Goal: Task Accomplishment & Management: Manage account settings

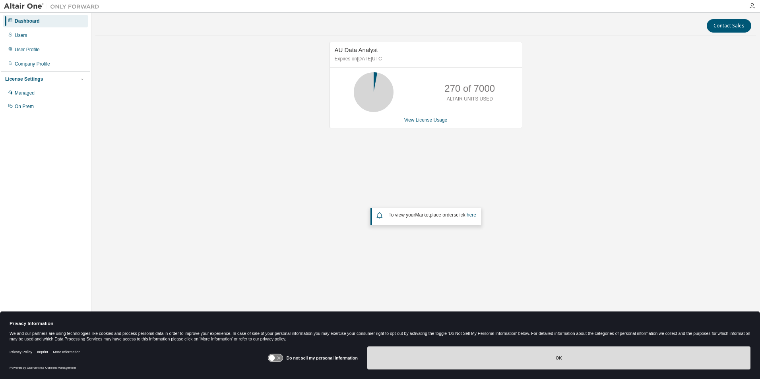
click at [456, 362] on button "OK" at bounding box center [558, 358] width 383 height 23
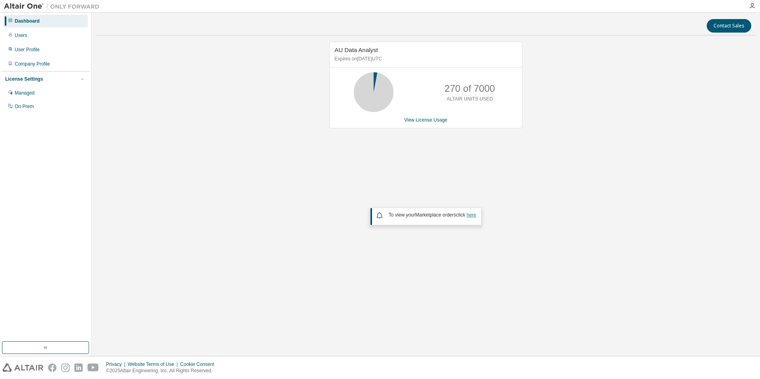
click at [470, 216] on link "here" at bounding box center [472, 215] width 10 height 6
click at [27, 35] on div "Users" at bounding box center [45, 35] width 85 height 13
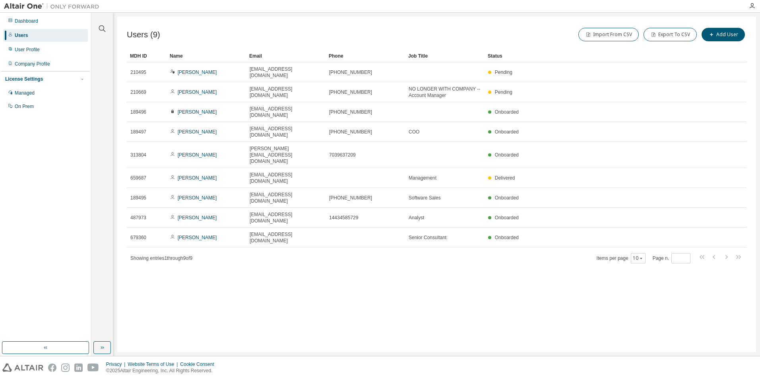
click at [290, 219] on div "Users (9) Import From CSV Export To CSV Add User Clear Load Save Save As Field …" at bounding box center [436, 185] width 639 height 336
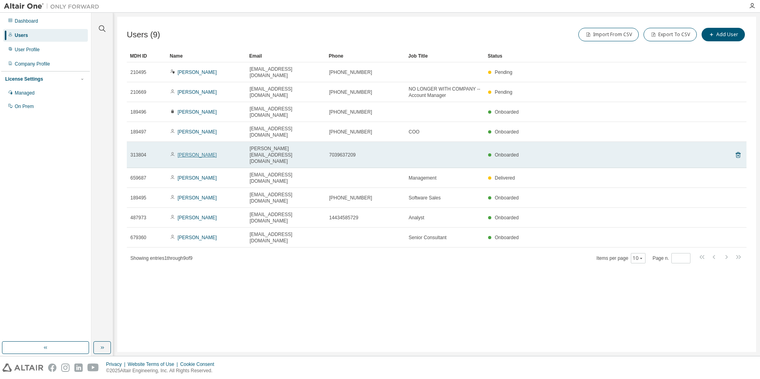
click at [190, 152] on link "[PERSON_NAME]" at bounding box center [197, 155] width 39 height 6
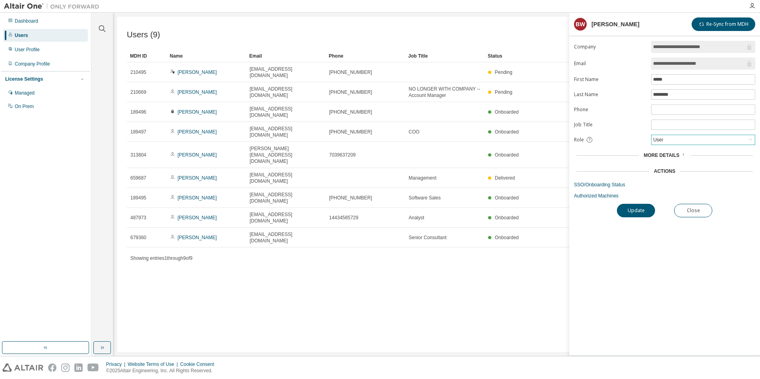
click at [673, 140] on div "User" at bounding box center [703, 140] width 103 height 10
click at [612, 136] on form "**********" at bounding box center [664, 120] width 181 height 158
click at [681, 155] on icon at bounding box center [683, 154] width 5 height 5
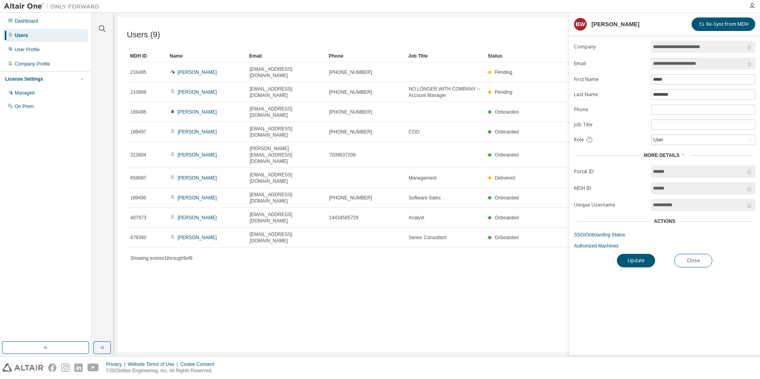
click at [681, 153] on icon at bounding box center [683, 154] width 5 height 5
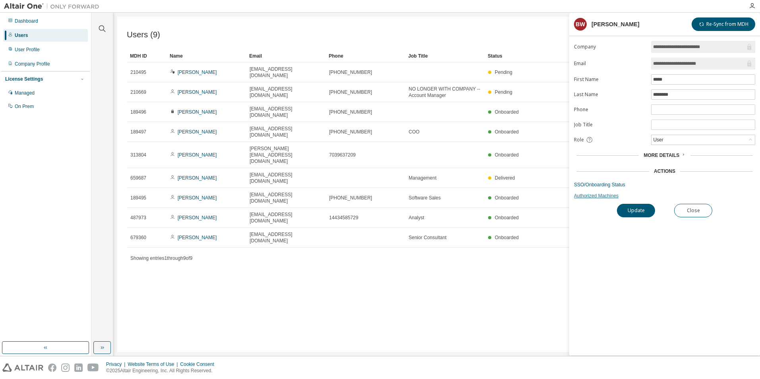
click at [589, 194] on link "Authorized Machines" at bounding box center [664, 196] width 181 height 6
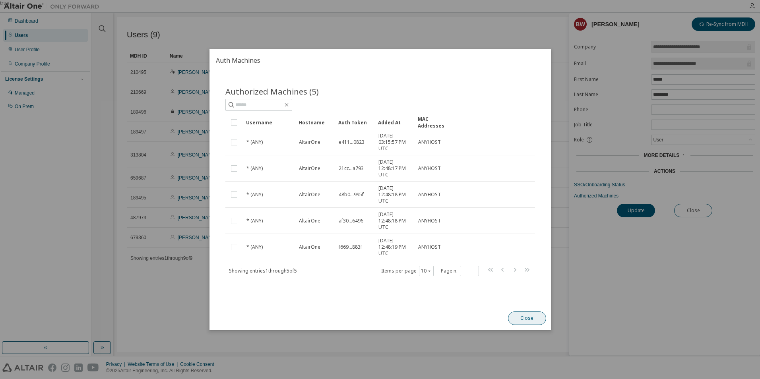
click at [529, 319] on button "Close" at bounding box center [527, 319] width 38 height 14
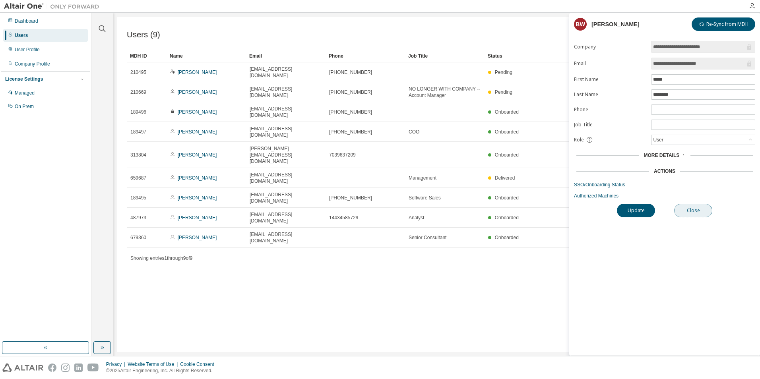
click at [703, 207] on button "Close" at bounding box center [693, 211] width 38 height 14
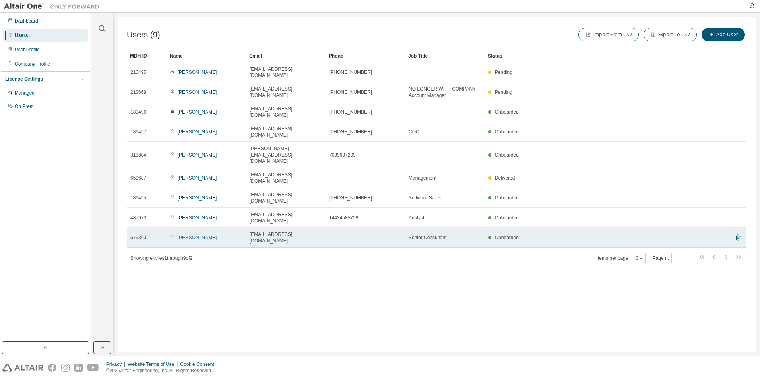
click at [199, 235] on link "[PERSON_NAME]" at bounding box center [197, 238] width 39 height 6
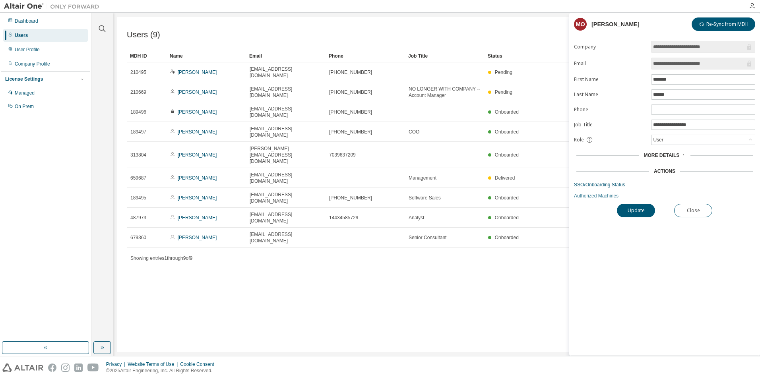
click at [593, 196] on link "Authorized Machines" at bounding box center [664, 196] width 181 height 6
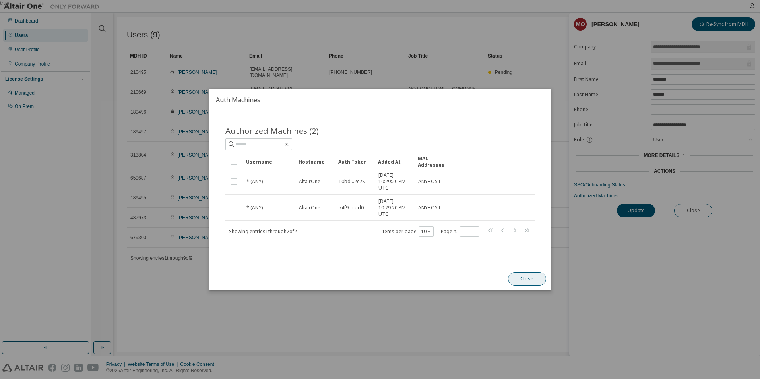
click at [529, 280] on button "Close" at bounding box center [527, 279] width 38 height 14
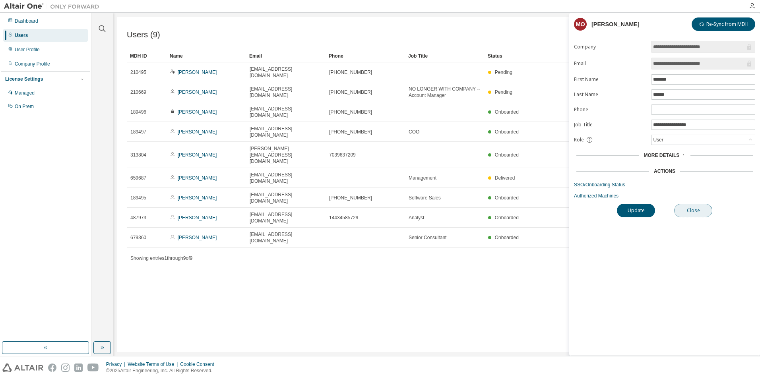
click at [705, 213] on button "Close" at bounding box center [693, 211] width 38 height 14
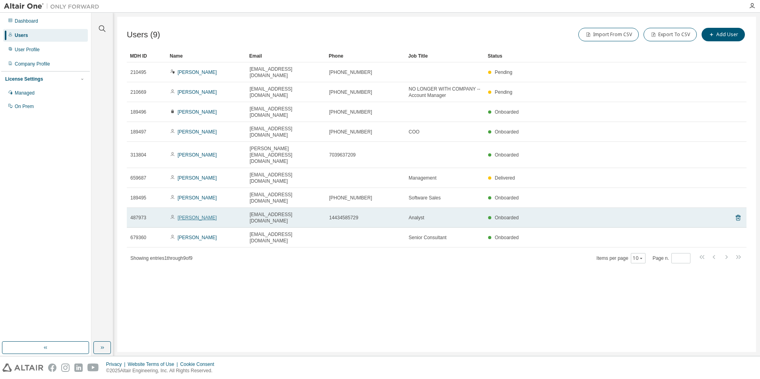
click at [202, 215] on link "[PERSON_NAME]" at bounding box center [197, 218] width 39 height 6
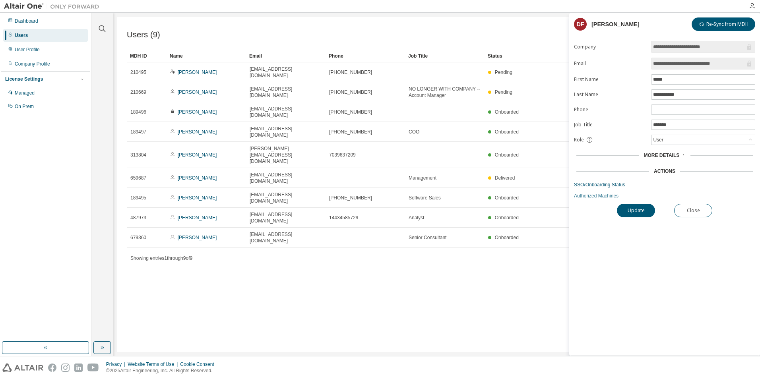
click at [594, 196] on link "Authorized Machines" at bounding box center [664, 196] width 181 height 6
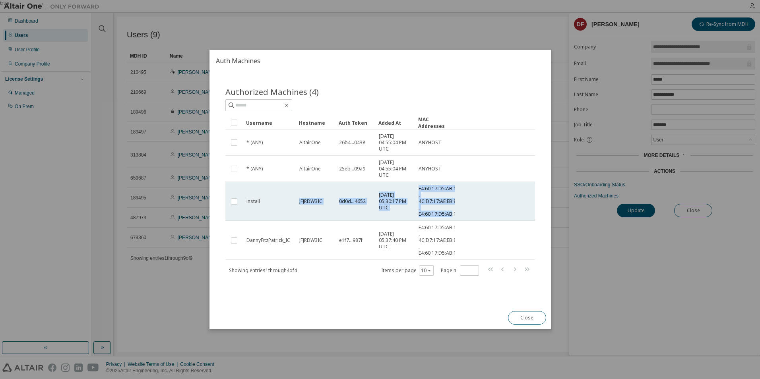
drag, startPoint x: 299, startPoint y: 201, endPoint x: 451, endPoint y: 216, distance: 153.4
click at [451, 216] on tr "install JFJRDW3IC 0d0d...4652 [DATE] 05:30:17 PM UTC E4:60:17:D5:AB:19 , 4C:D7:…" at bounding box center [380, 201] width 310 height 39
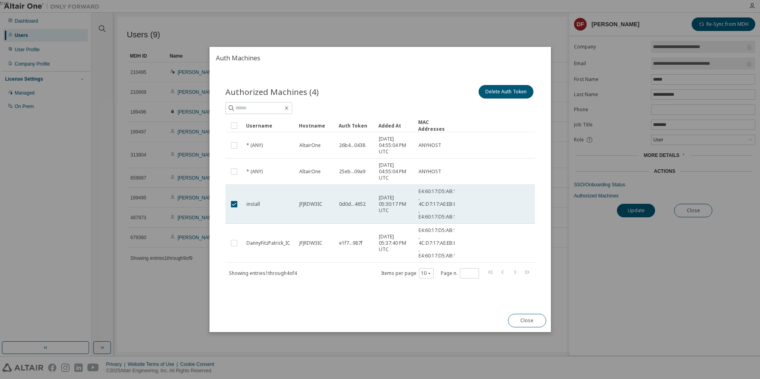
click at [306, 204] on span "JFJRDW3IC" at bounding box center [310, 204] width 23 height 6
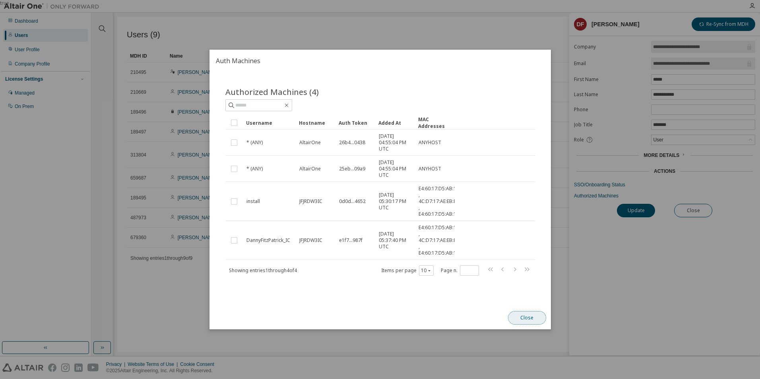
click at [528, 315] on button "Close" at bounding box center [527, 318] width 38 height 14
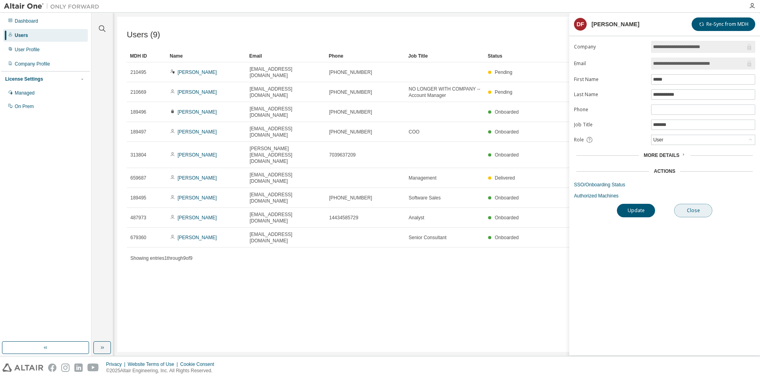
click at [695, 211] on button "Close" at bounding box center [693, 211] width 38 height 14
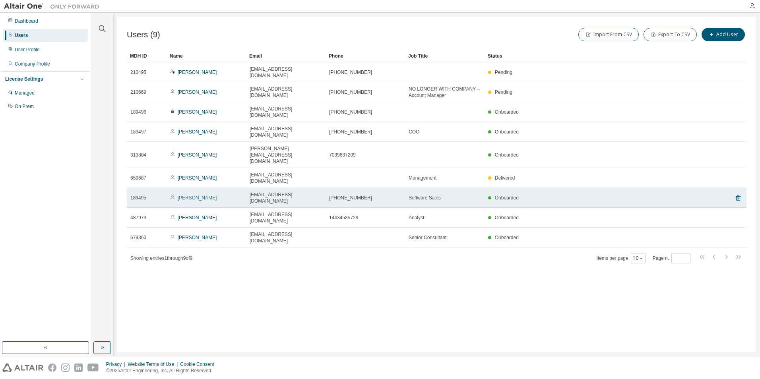
click at [194, 195] on link "[PERSON_NAME]" at bounding box center [197, 198] width 39 height 6
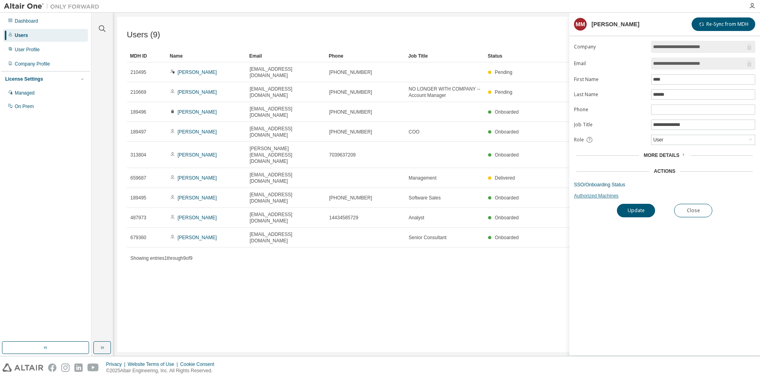
click at [593, 193] on link "Authorized Machines" at bounding box center [664, 196] width 181 height 6
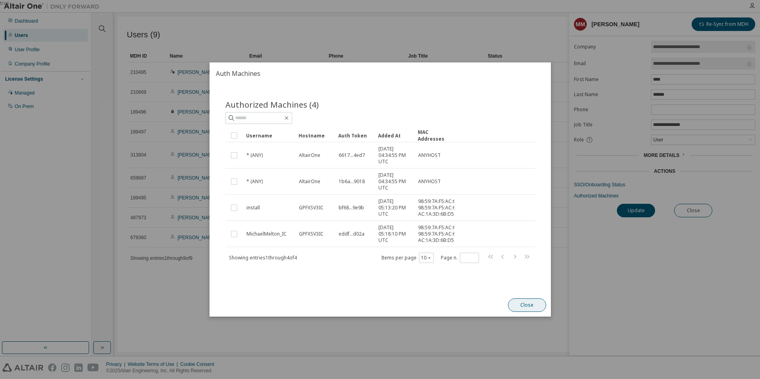
click at [528, 312] on button "Close" at bounding box center [527, 306] width 38 height 14
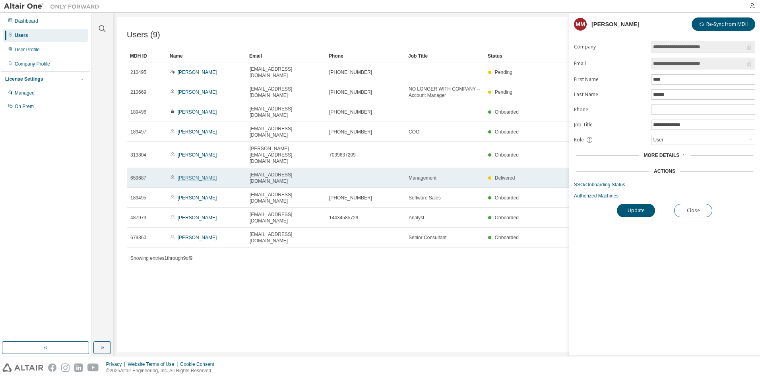
click at [190, 175] on link "[PERSON_NAME]" at bounding box center [197, 178] width 39 height 6
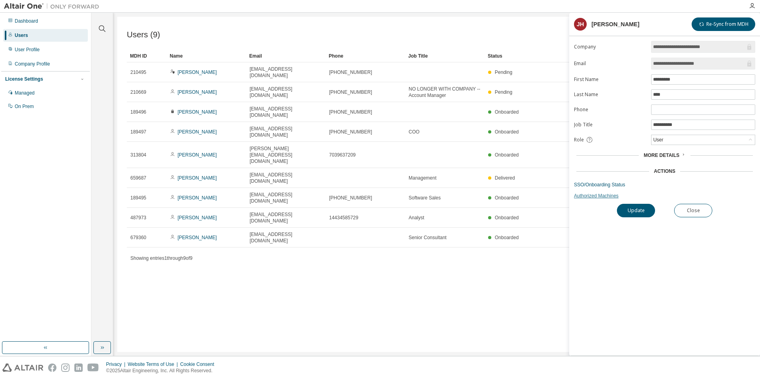
click at [602, 195] on link "Authorized Machines" at bounding box center [664, 196] width 181 height 6
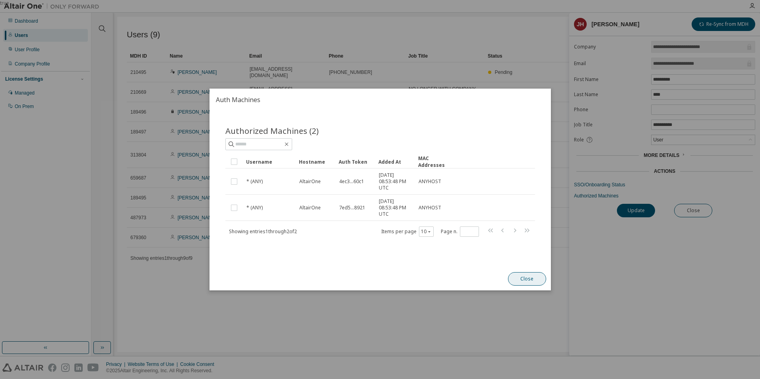
click at [533, 280] on button "Close" at bounding box center [527, 279] width 38 height 14
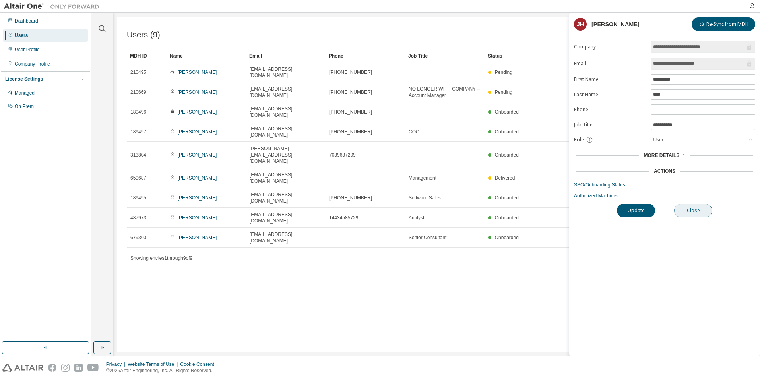
click at [698, 214] on button "Close" at bounding box center [693, 211] width 38 height 14
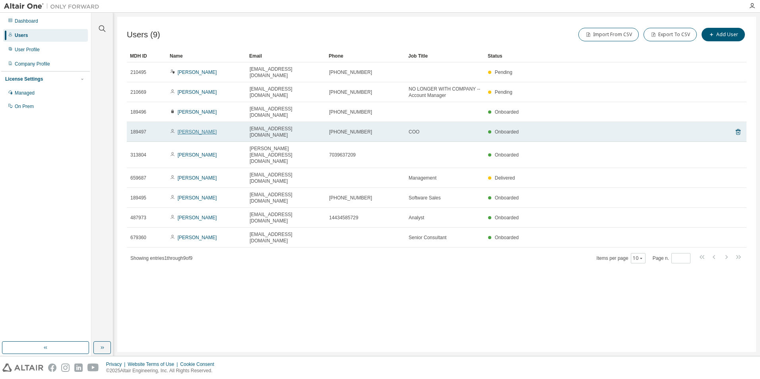
click at [192, 129] on link "[PERSON_NAME]" at bounding box center [197, 132] width 39 height 6
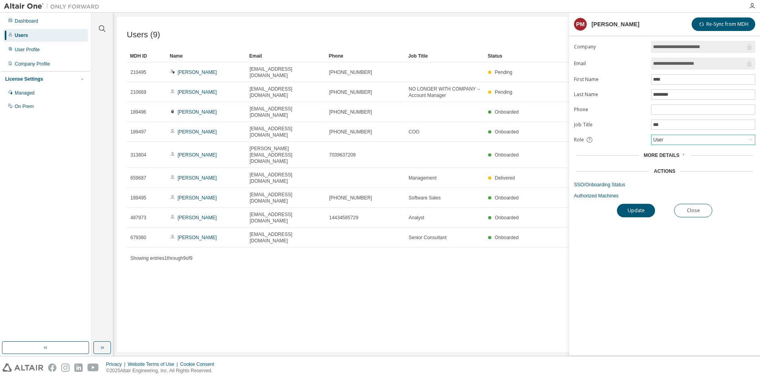
click at [689, 143] on div "User" at bounding box center [703, 140] width 103 height 10
click at [674, 150] on li "Admin" at bounding box center [704, 150] width 102 height 10
click at [636, 210] on button "Update" at bounding box center [636, 211] width 38 height 14
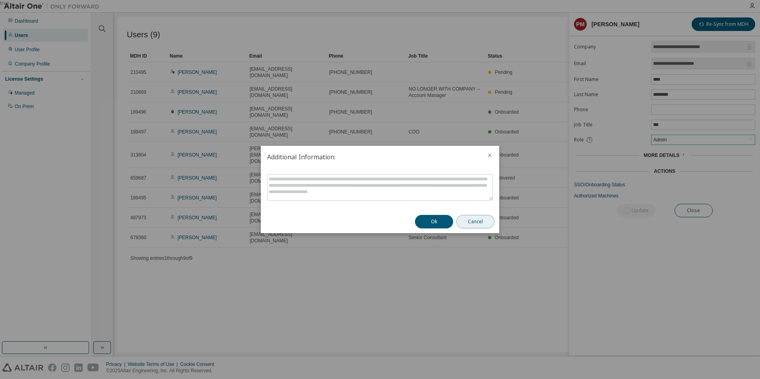
click at [477, 222] on button "Cancel" at bounding box center [476, 222] width 38 height 14
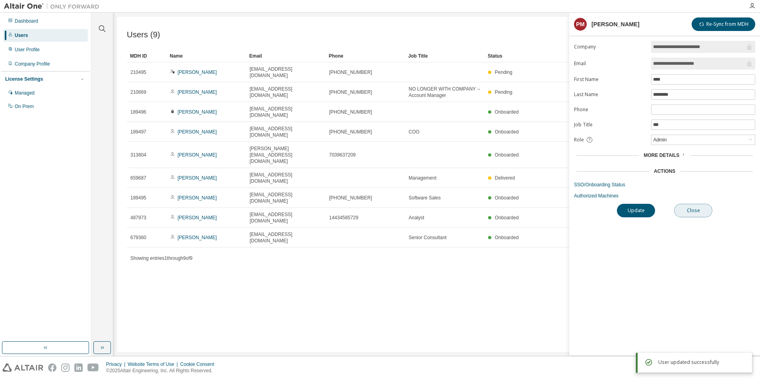
click at [701, 210] on button "Close" at bounding box center [693, 211] width 38 height 14
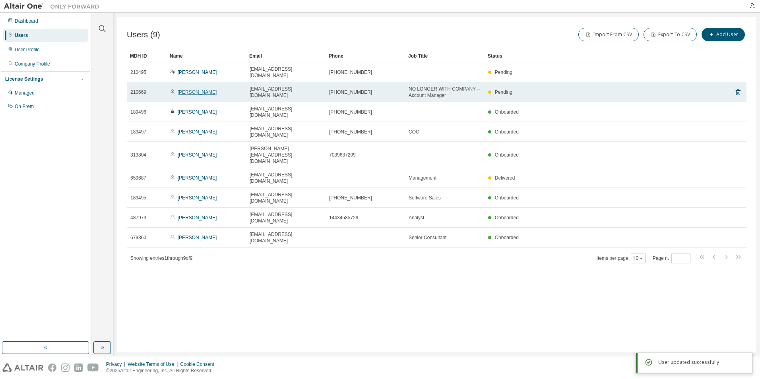
click at [189, 89] on link "[PERSON_NAME]" at bounding box center [197, 92] width 39 height 6
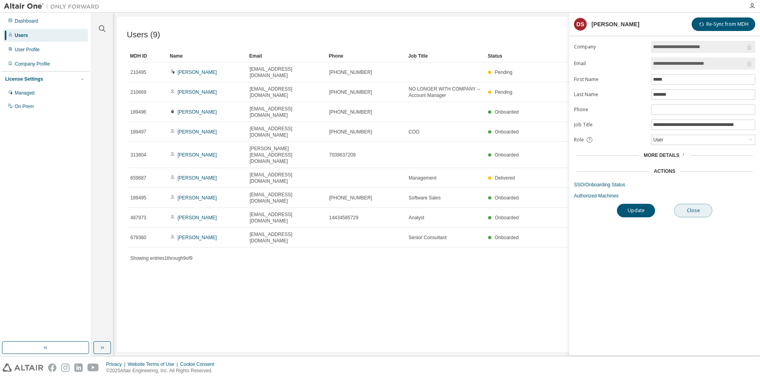
click at [700, 209] on button "Close" at bounding box center [693, 211] width 38 height 14
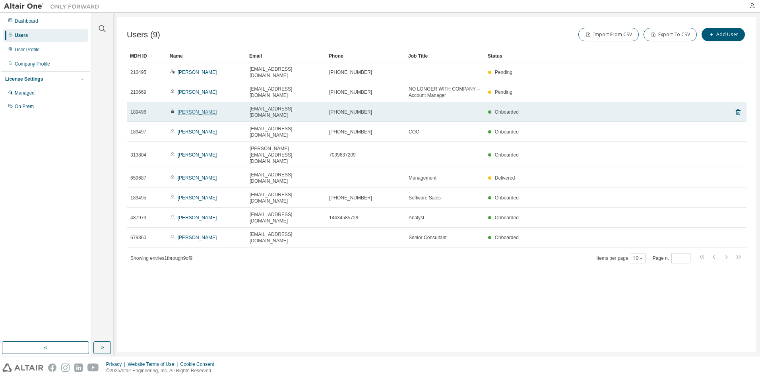
click at [190, 109] on link "[PERSON_NAME]" at bounding box center [197, 112] width 39 height 6
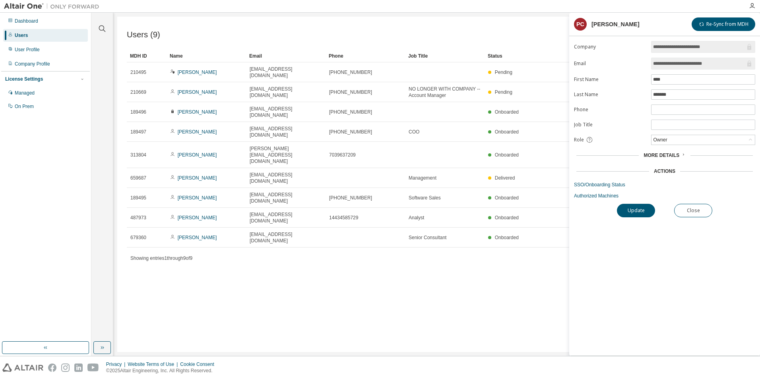
click at [678, 155] on div "More Details" at bounding box center [665, 155] width 42 height 6
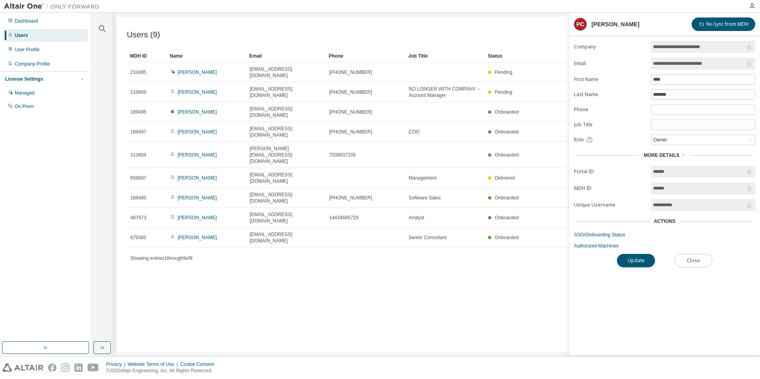
click at [700, 261] on button "Close" at bounding box center [693, 261] width 38 height 14
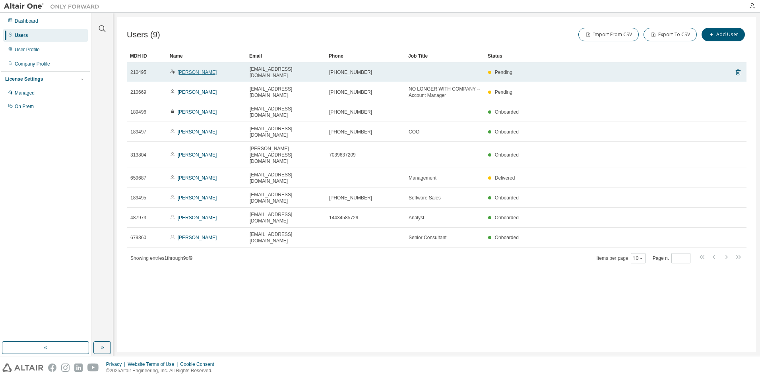
click at [200, 70] on link "[PERSON_NAME]" at bounding box center [197, 73] width 39 height 6
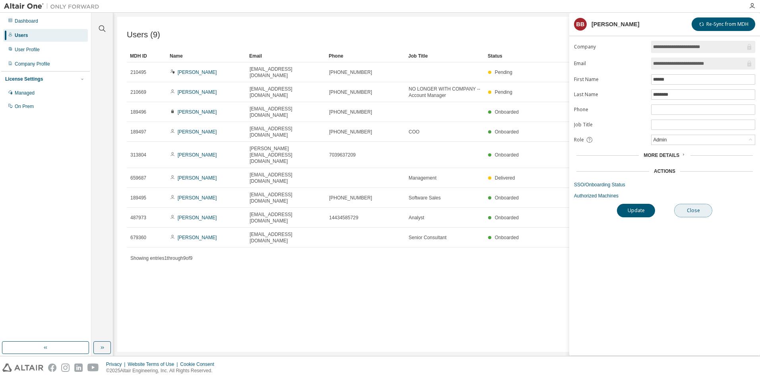
click at [697, 209] on button "Close" at bounding box center [693, 211] width 38 height 14
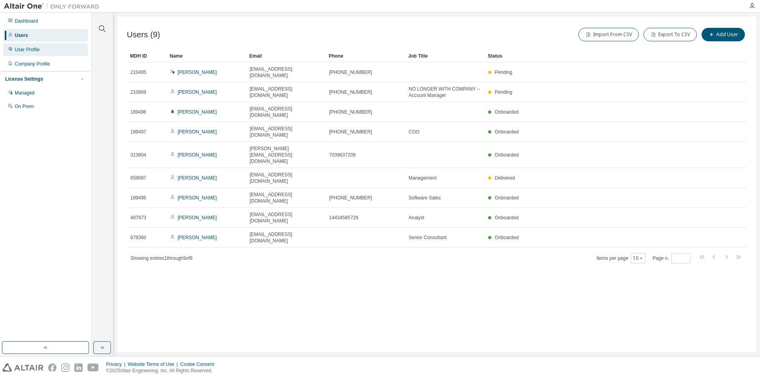
click at [22, 47] on div "User Profile" at bounding box center [27, 50] width 25 height 6
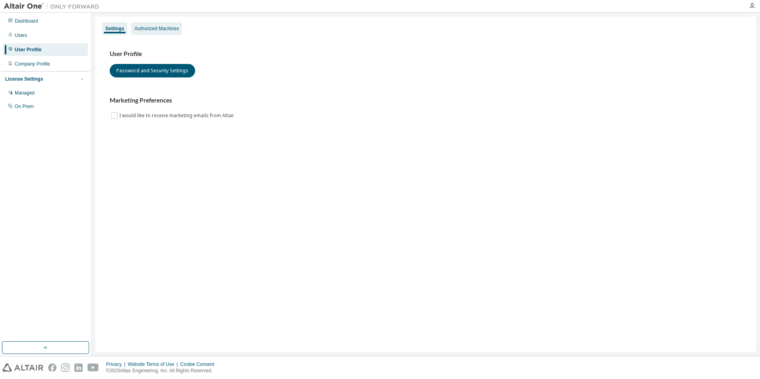
click at [152, 28] on div "Authorized Machines" at bounding box center [156, 28] width 45 height 6
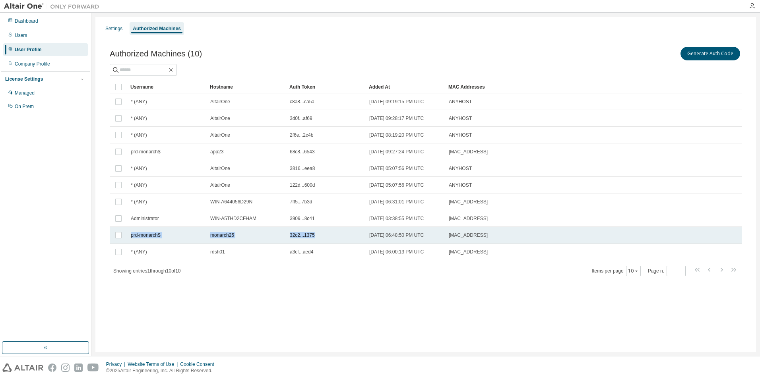
drag, startPoint x: 131, startPoint y: 235, endPoint x: 315, endPoint y: 235, distance: 183.3
click at [315, 235] on tr "prd-monarch$ monarch25 32c2...1375 [DATE] 06:48:50 PM UTC [MAC_ADDRESS]" at bounding box center [426, 235] width 632 height 17
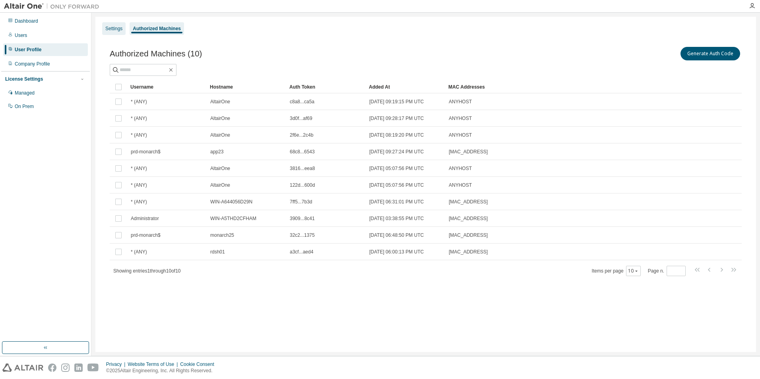
click at [120, 29] on div "Settings" at bounding box center [113, 28] width 17 height 6
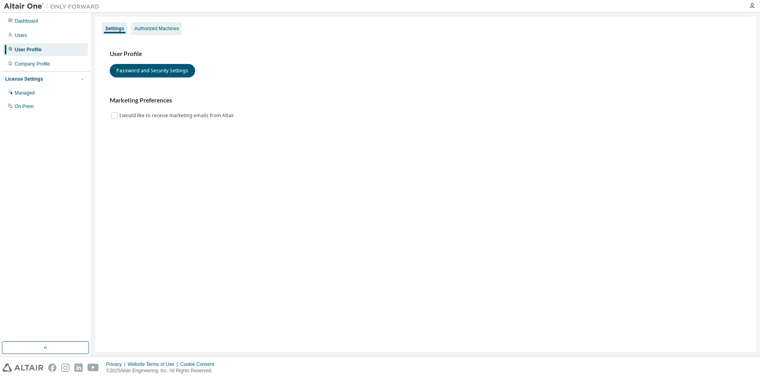
click at [160, 26] on div "Authorized Machines" at bounding box center [156, 28] width 45 height 6
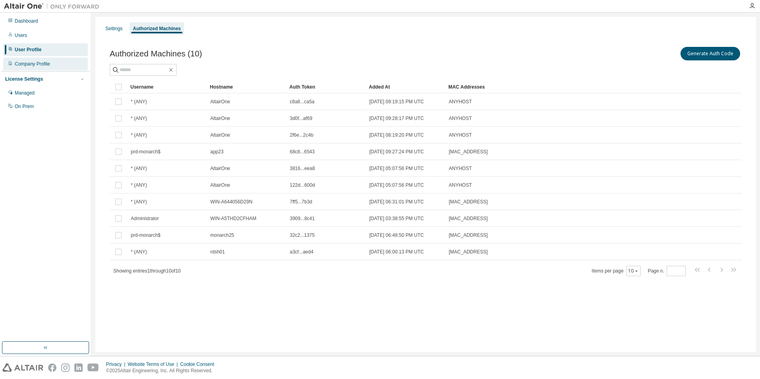
click at [43, 65] on div "Company Profile" at bounding box center [32, 64] width 35 height 6
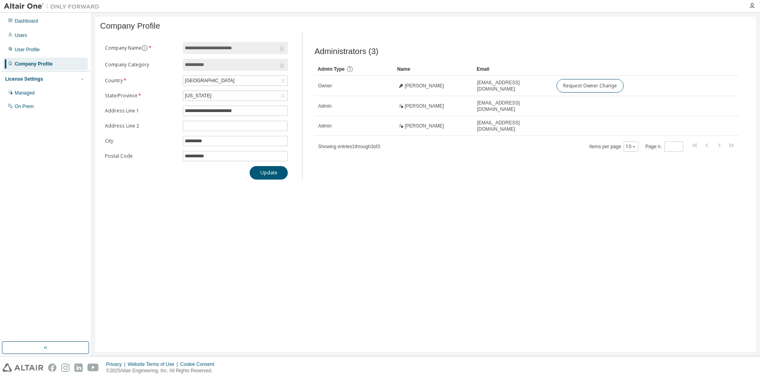
click at [181, 202] on div "**********" at bounding box center [425, 185] width 661 height 336
click at [33, 92] on div "Managed" at bounding box center [25, 93] width 20 height 6
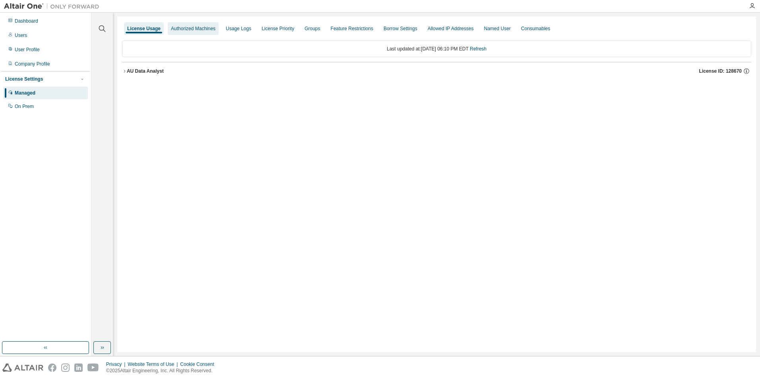
click at [187, 27] on div "Authorized Machines" at bounding box center [193, 28] width 45 height 6
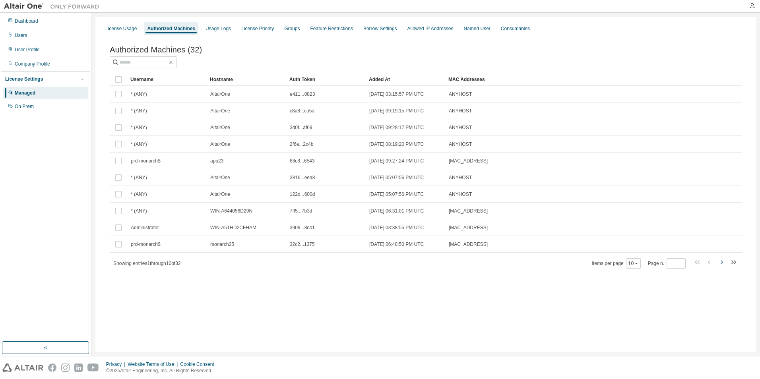
click at [722, 264] on icon "button" at bounding box center [722, 263] width 10 height 10
click at [721, 264] on icon "button" at bounding box center [722, 263] width 10 height 10
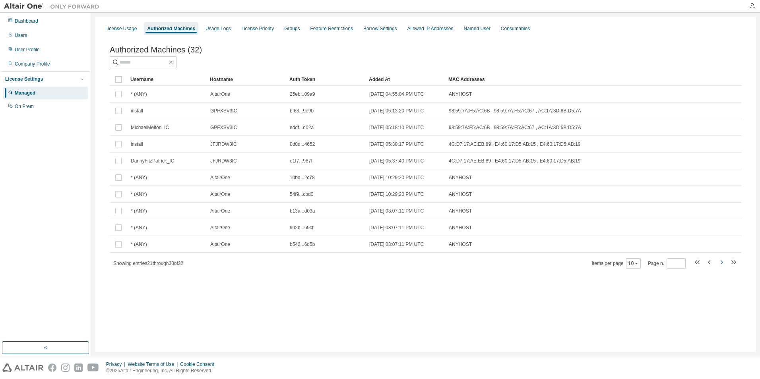
click at [721, 264] on icon "button" at bounding box center [722, 263] width 10 height 10
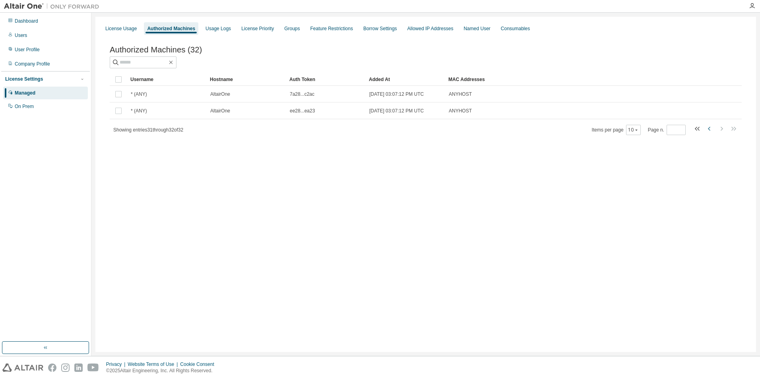
click at [709, 129] on icon "button" at bounding box center [710, 129] width 10 height 10
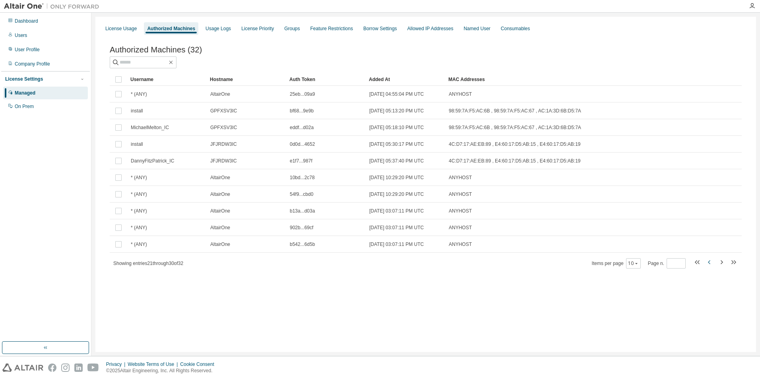
click at [710, 263] on icon "button" at bounding box center [709, 262] width 2 height 4
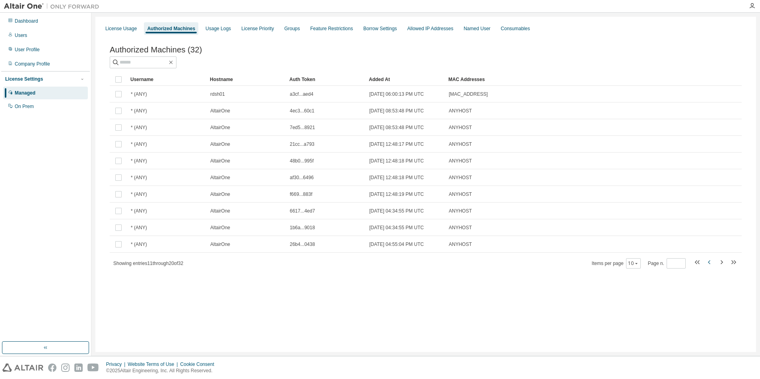
click at [709, 263] on icon "button" at bounding box center [709, 262] width 2 height 4
type input "*"
click at [210, 26] on div "Usage Logs" at bounding box center [218, 28] width 25 height 6
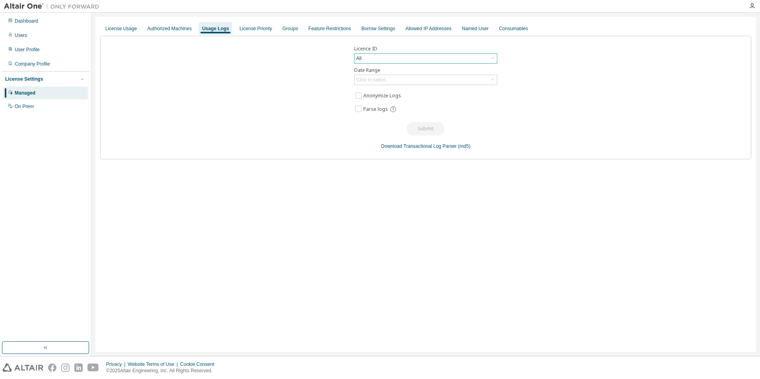
click at [379, 60] on div "All" at bounding box center [426, 59] width 142 height 10
click at [387, 77] on li "All" at bounding box center [425, 81] width 141 height 10
click at [307, 76] on div "Licence ID All Date Range Click to select Anonymize Logs Parse logs Submit Down…" at bounding box center [425, 98] width 651 height 124
click at [379, 78] on div "Click to select" at bounding box center [370, 80] width 29 height 6
click at [381, 113] on li "Year to date" at bounding box center [425, 112] width 141 height 10
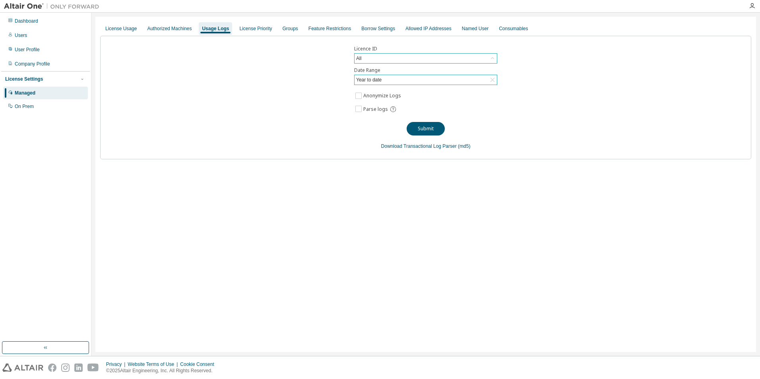
click at [302, 105] on div "Licence ID All Date Range Year to date Anonymize Logs Parse logs Submit Downloa…" at bounding box center [425, 98] width 651 height 124
click at [251, 87] on div "Licence ID All Date Range Year to date Anonymize Logs Parse logs Submit Downloa…" at bounding box center [425, 98] width 651 height 124
click at [247, 29] on div "License Priority" at bounding box center [255, 28] width 33 height 6
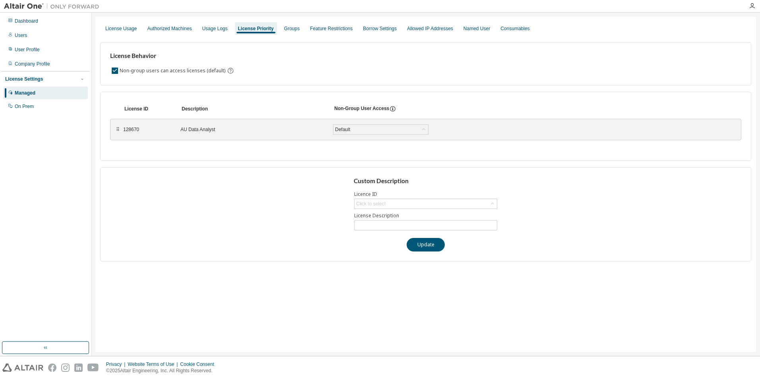
click at [142, 54] on h3 "License Behavior" at bounding box center [171, 56] width 123 height 8
click at [392, 108] on icon at bounding box center [392, 108] width 7 height 7
click at [310, 76] on div "License Behavior Non-group users can access licenses (default)" at bounding box center [425, 63] width 651 height 43
click at [284, 26] on div "Groups" at bounding box center [292, 28] width 16 height 6
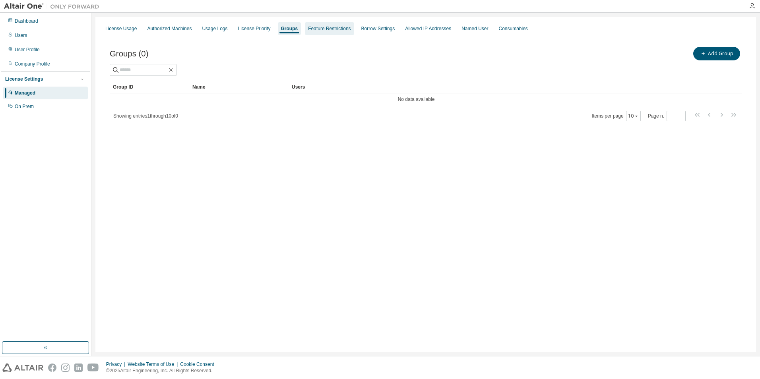
click at [322, 30] on div "Feature Restrictions" at bounding box center [329, 28] width 43 height 6
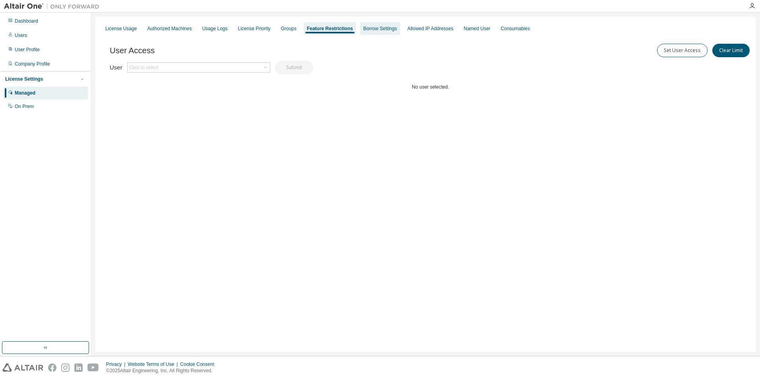
click at [377, 30] on div "Borrow Settings" at bounding box center [380, 28] width 34 height 6
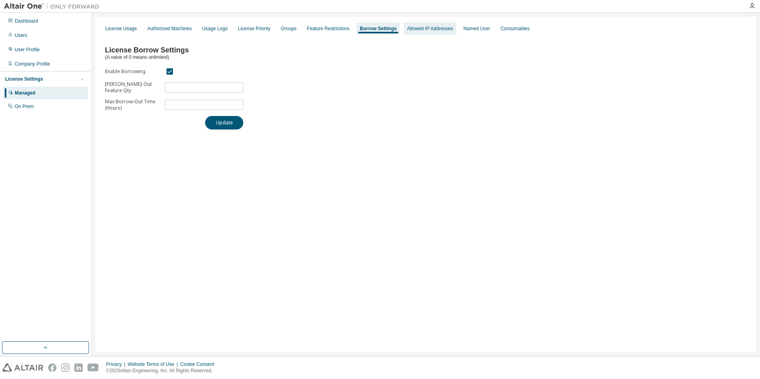
click at [418, 27] on div "Allowed IP Addresses" at bounding box center [430, 28] width 46 height 6
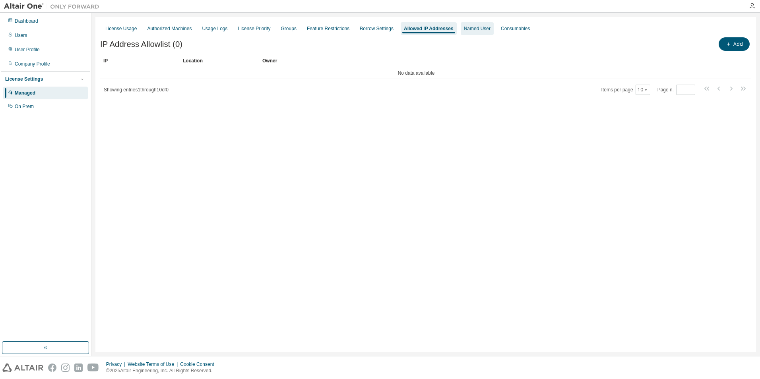
click at [468, 27] on div "Named User" at bounding box center [477, 28] width 27 height 6
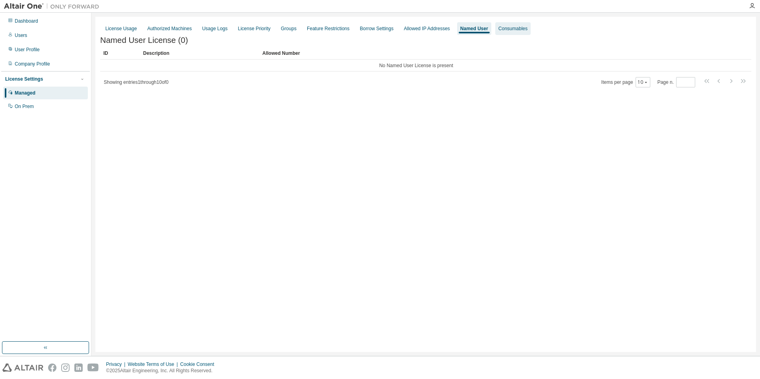
click at [499, 30] on div "Consumables" at bounding box center [513, 28] width 29 height 6
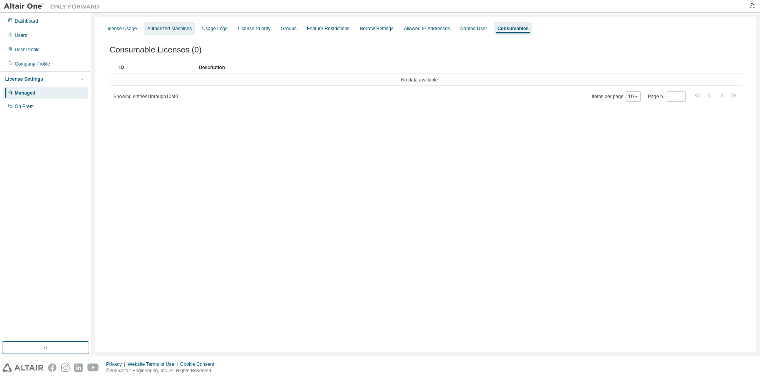
click at [180, 24] on div "Authorized Machines" at bounding box center [169, 28] width 51 height 13
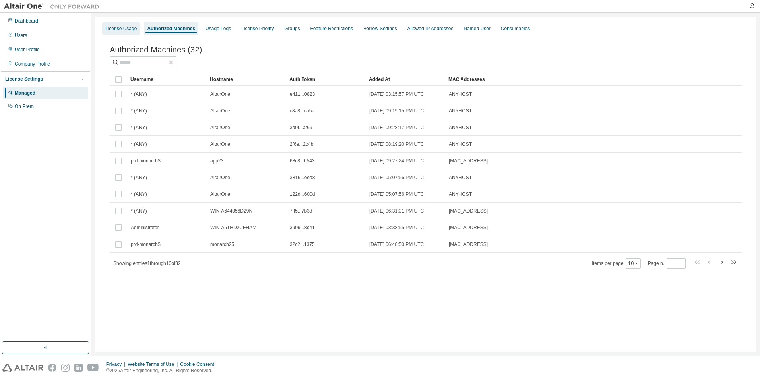
click at [124, 25] on div "License Usage" at bounding box center [121, 28] width 38 height 13
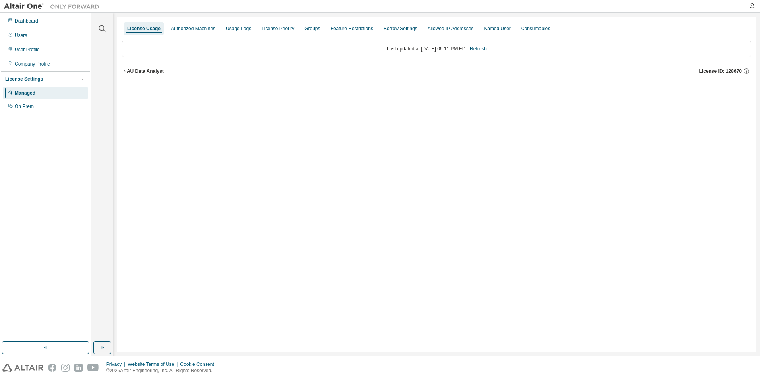
click at [125, 69] on icon "button" at bounding box center [124, 71] width 5 height 5
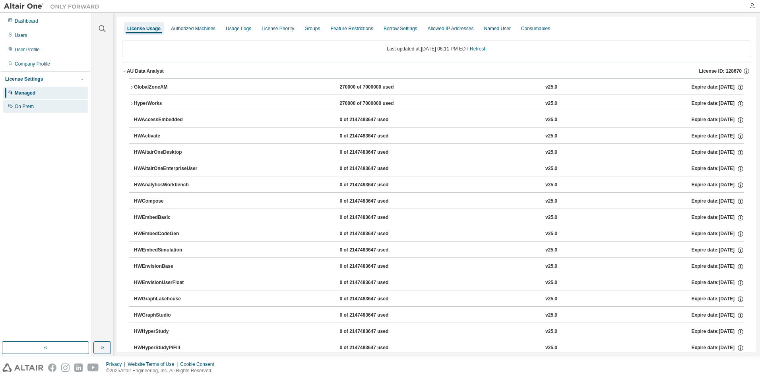
click at [35, 107] on div "On Prem" at bounding box center [45, 106] width 85 height 13
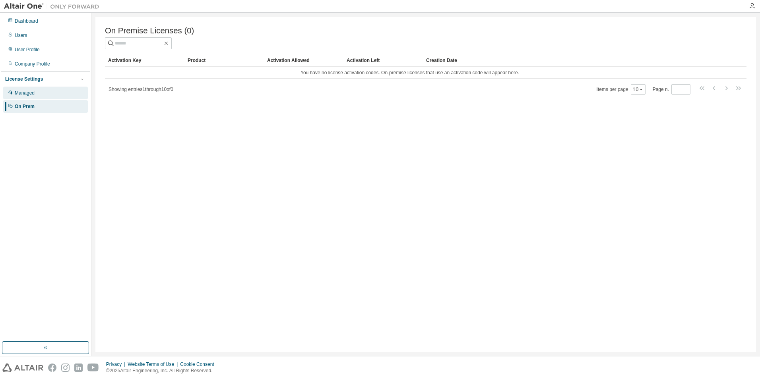
click at [29, 96] on div "Managed" at bounding box center [25, 93] width 20 height 6
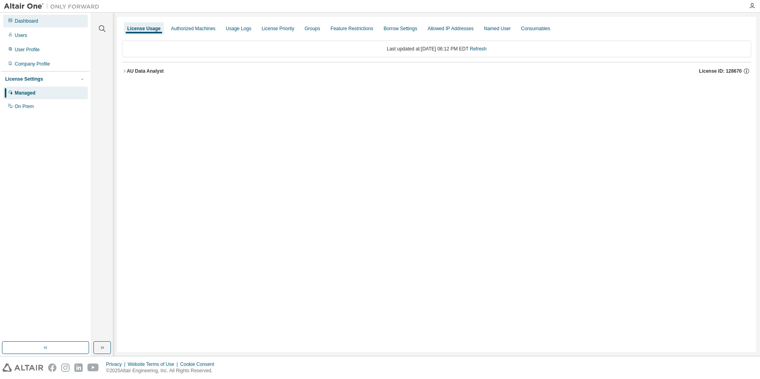
click at [25, 19] on div "Dashboard" at bounding box center [26, 21] width 23 height 6
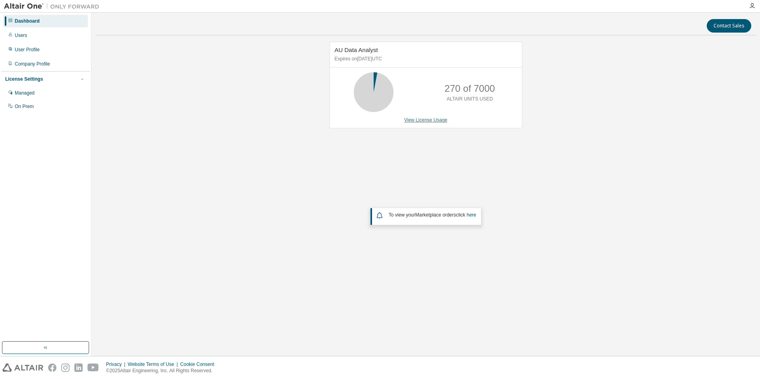
click at [424, 119] on link "View License Usage" at bounding box center [425, 120] width 43 height 6
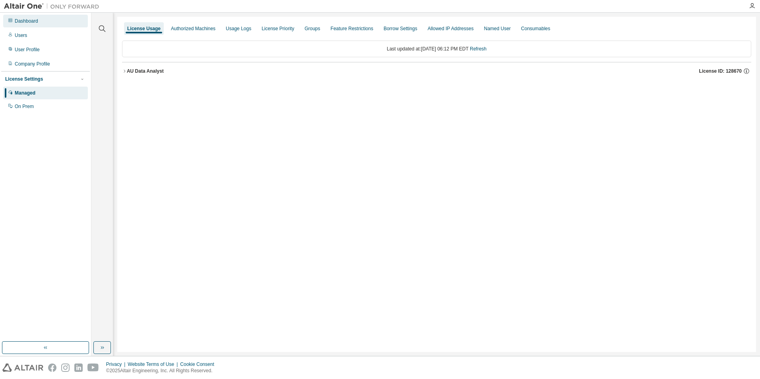
click at [26, 20] on div "Dashboard" at bounding box center [26, 21] width 23 height 6
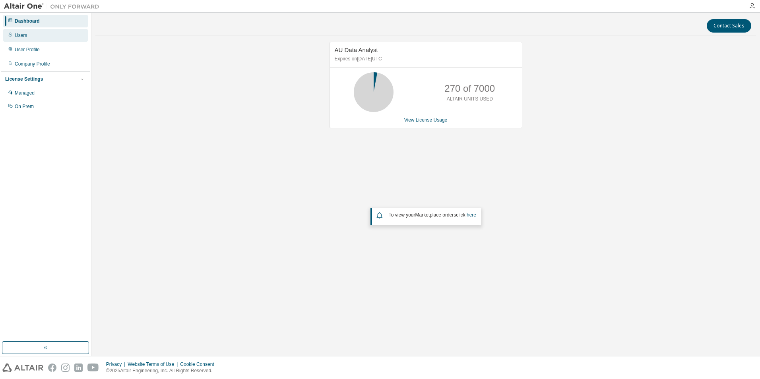
click at [29, 37] on div "Users" at bounding box center [45, 35] width 85 height 13
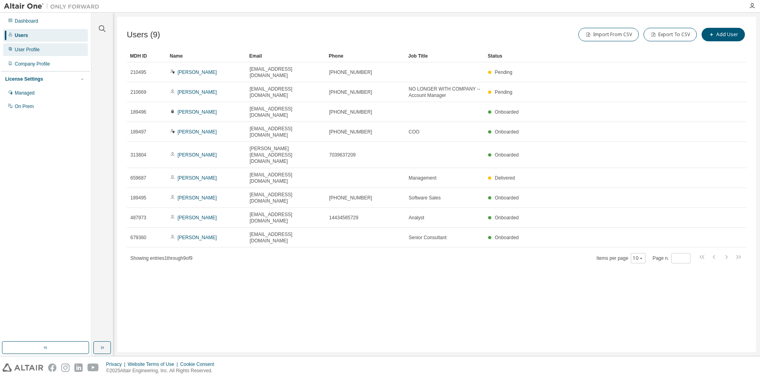
click at [25, 48] on div "User Profile" at bounding box center [27, 50] width 25 height 6
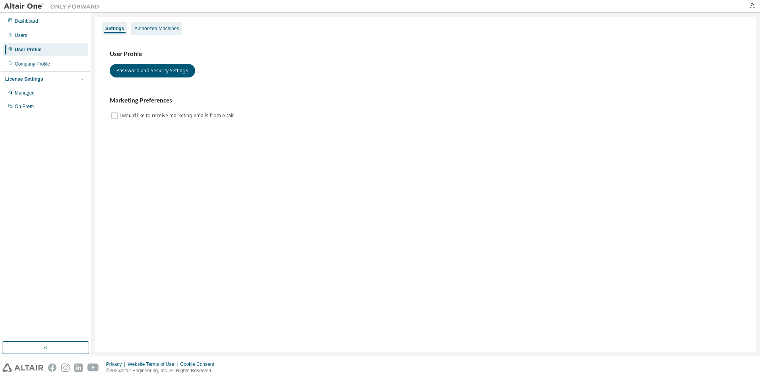
click at [174, 24] on div "Authorized Machines" at bounding box center [156, 28] width 51 height 13
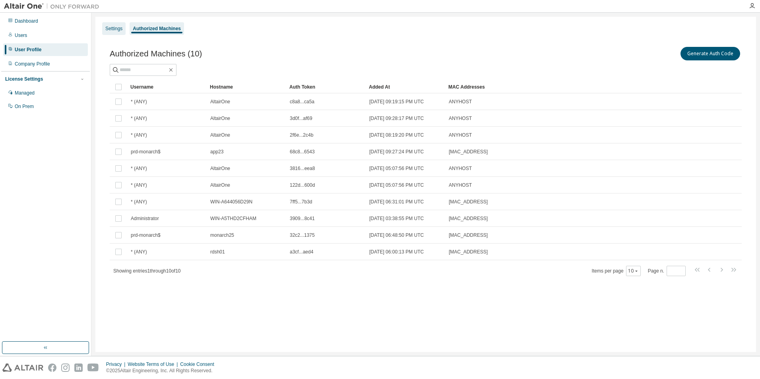
click at [115, 26] on div "Settings" at bounding box center [113, 28] width 17 height 6
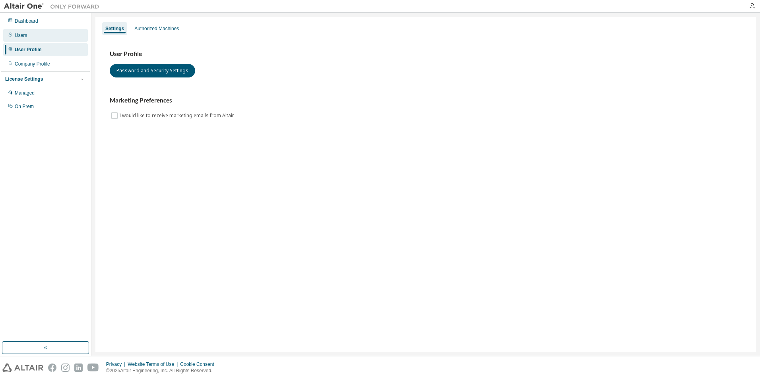
click at [38, 38] on div "Users" at bounding box center [45, 35] width 85 height 13
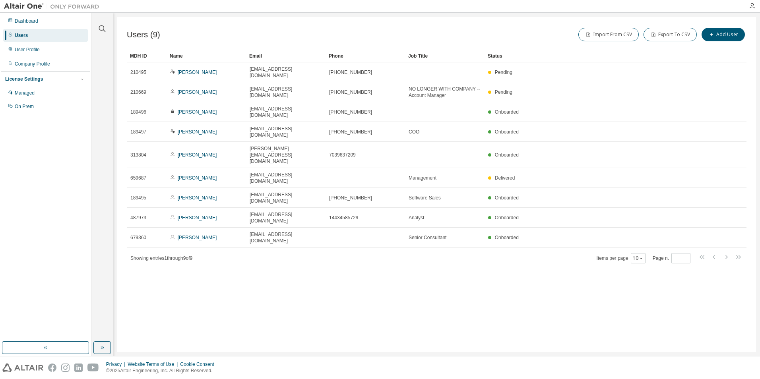
click at [407, 260] on div "Users (9) Import From CSV Export To CSV Add User Clear Load Save Save As Field …" at bounding box center [436, 185] width 639 height 336
click at [245, 33] on div "Users (9) Import From CSV Export To CSV Add User" at bounding box center [437, 34] width 620 height 17
click at [31, 51] on div "User Profile" at bounding box center [27, 50] width 25 height 6
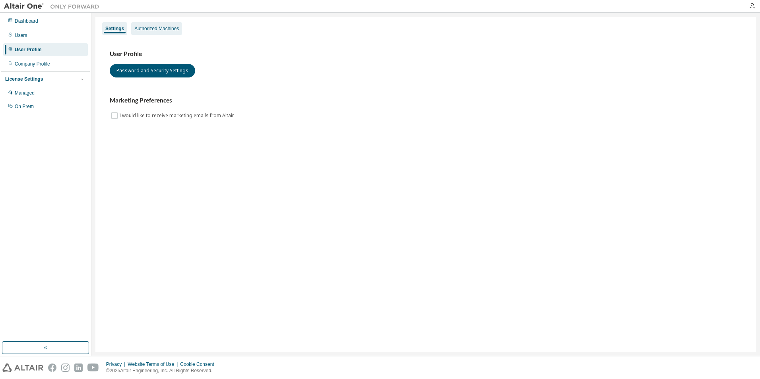
click at [153, 26] on div "Authorized Machines" at bounding box center [156, 28] width 45 height 6
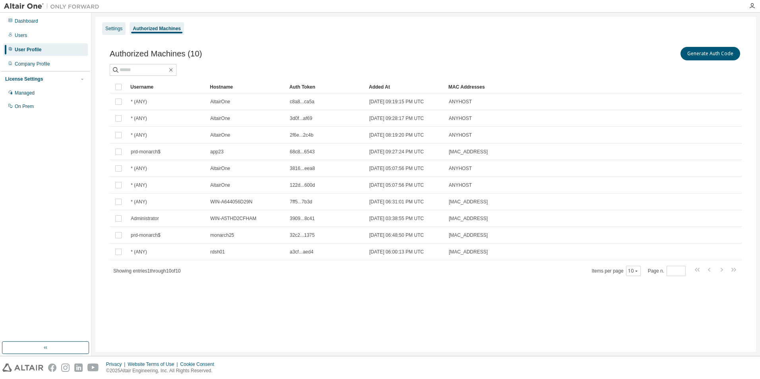
click at [109, 27] on div "Settings" at bounding box center [113, 28] width 17 height 6
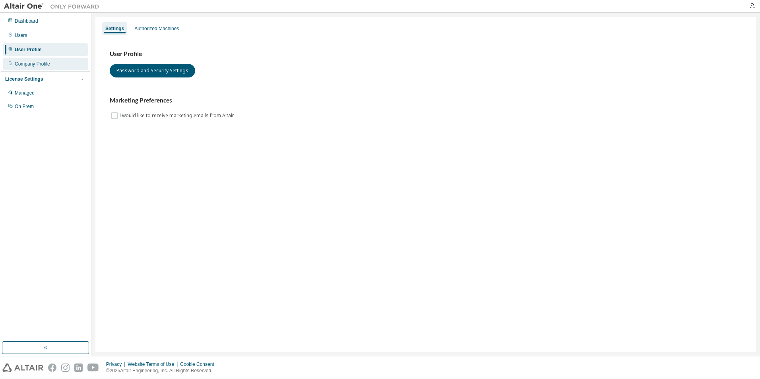
click at [27, 68] on div "Company Profile" at bounding box center [45, 64] width 85 height 13
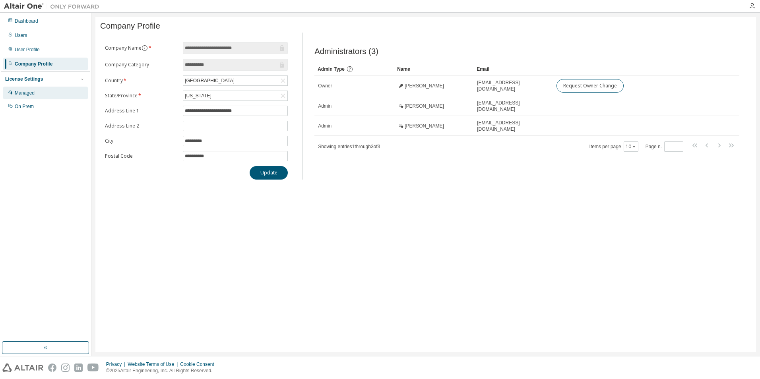
click at [29, 94] on div "Managed" at bounding box center [25, 93] width 20 height 6
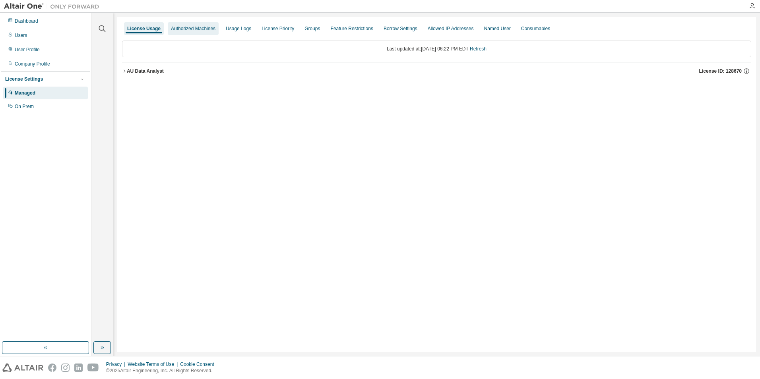
click at [177, 25] on div "Authorized Machines" at bounding box center [193, 28] width 51 height 13
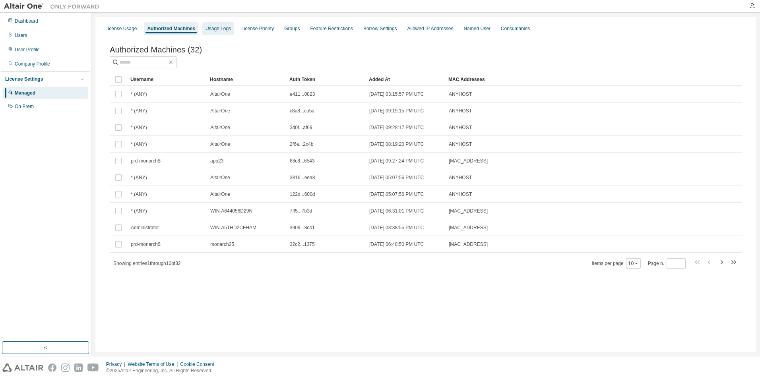
click at [229, 29] on div "Usage Logs" at bounding box center [218, 28] width 32 height 13
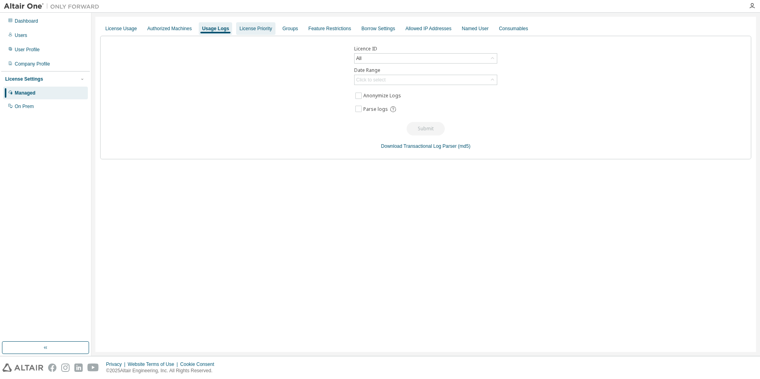
click at [239, 26] on div "License Priority" at bounding box center [255, 28] width 33 height 6
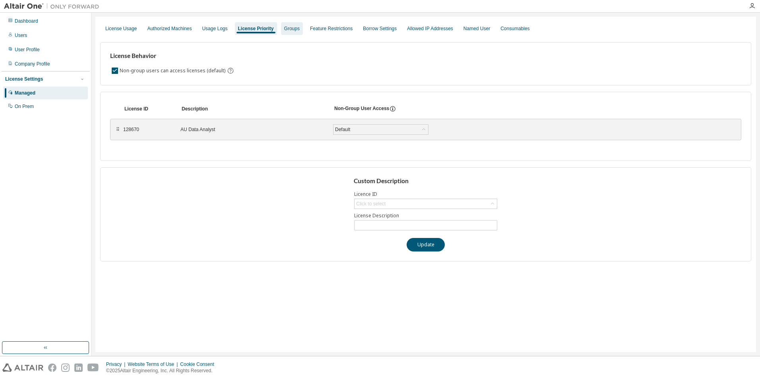
click at [290, 26] on div "Groups" at bounding box center [292, 28] width 16 height 6
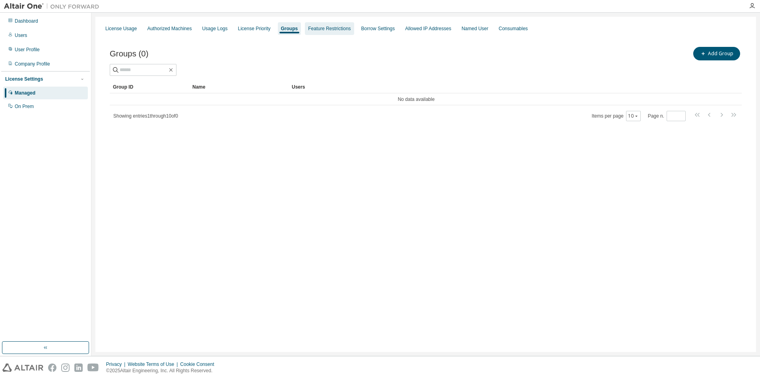
click at [320, 27] on div "Feature Restrictions" at bounding box center [329, 28] width 43 height 6
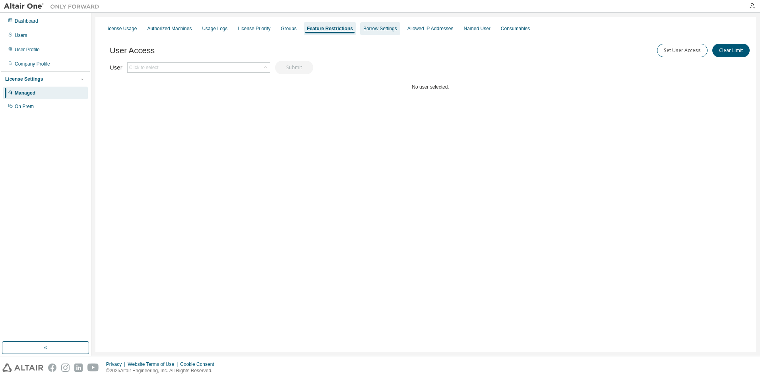
click at [366, 29] on div "Borrow Settings" at bounding box center [380, 28] width 34 height 6
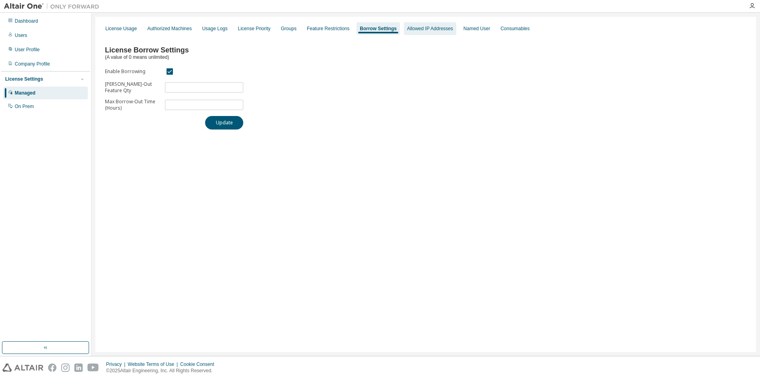
click at [407, 27] on div "Allowed IP Addresses" at bounding box center [430, 28] width 46 height 6
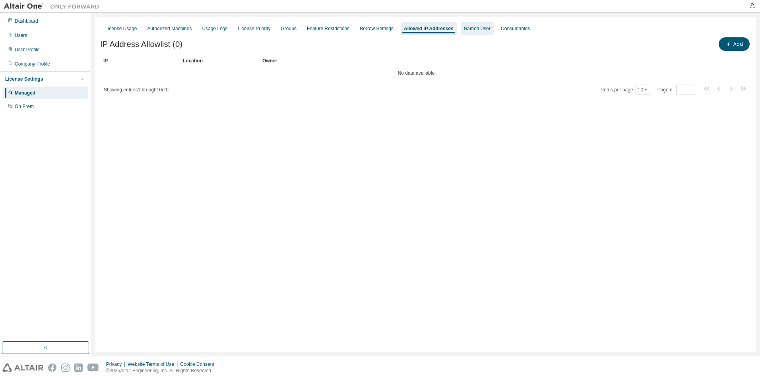
click at [471, 27] on div "Named User" at bounding box center [477, 28] width 27 height 6
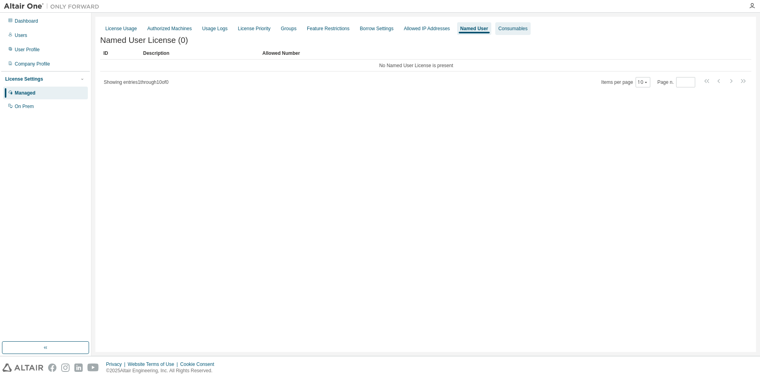
click at [511, 25] on div "Consumables" at bounding box center [513, 28] width 29 height 6
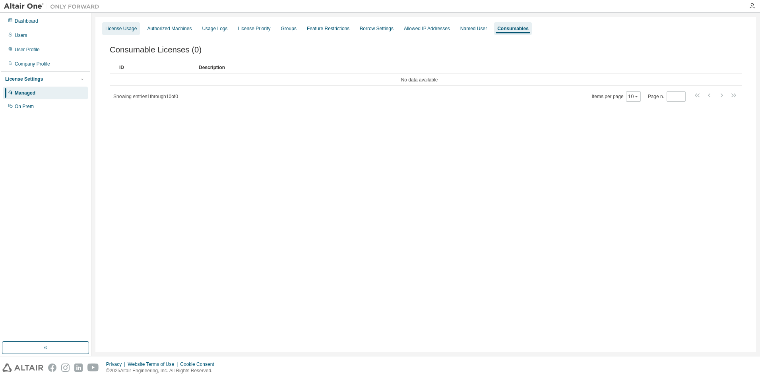
click at [118, 28] on div "License Usage" at bounding box center [120, 28] width 31 height 6
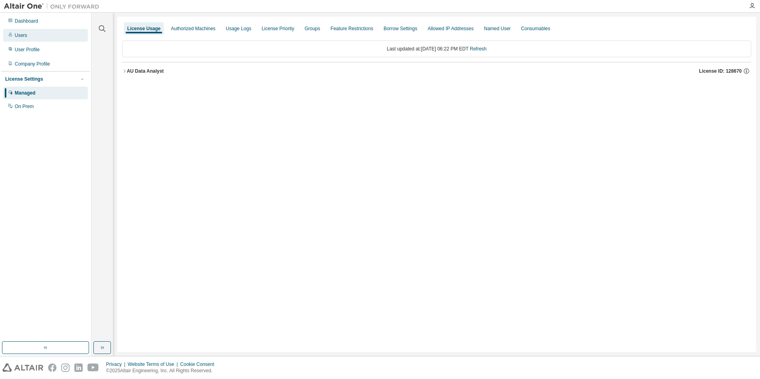
click at [35, 34] on div "Users" at bounding box center [45, 35] width 85 height 13
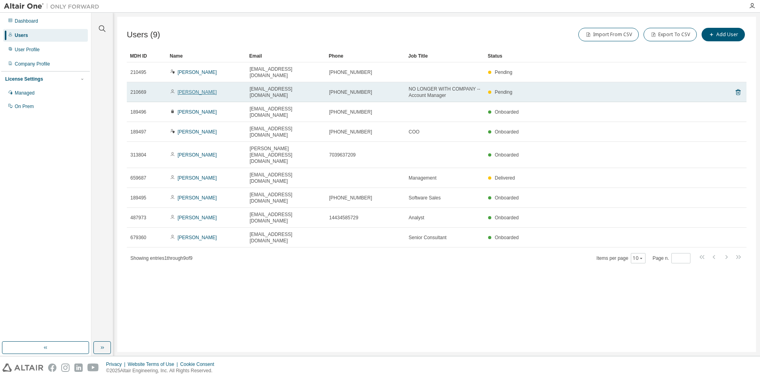
click at [196, 89] on link "[PERSON_NAME]" at bounding box center [197, 92] width 39 height 6
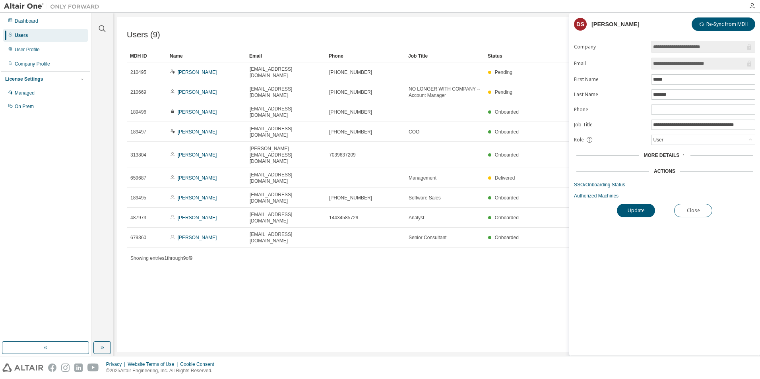
click at [681, 153] on icon at bounding box center [683, 154] width 5 height 5
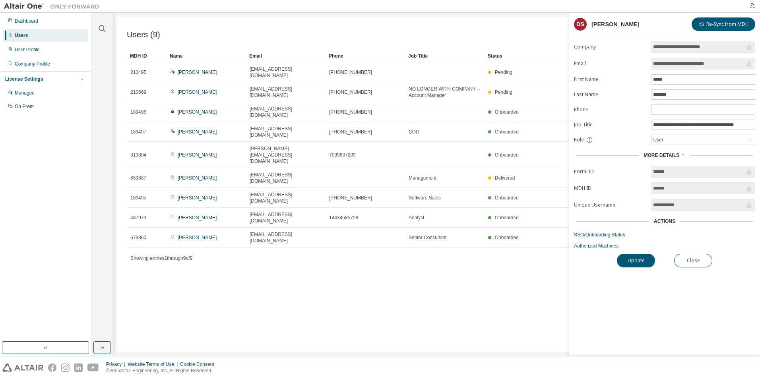
click at [681, 153] on icon at bounding box center [683, 154] width 5 height 5
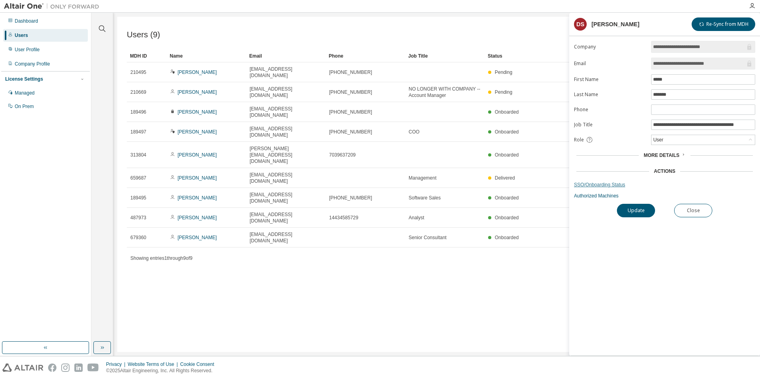
click at [594, 184] on link "SSO/Onboarding Status" at bounding box center [664, 185] width 181 height 6
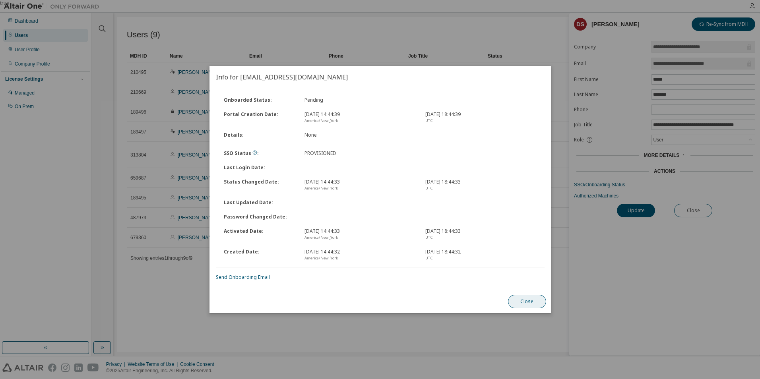
click at [526, 303] on button "Close" at bounding box center [527, 302] width 38 height 14
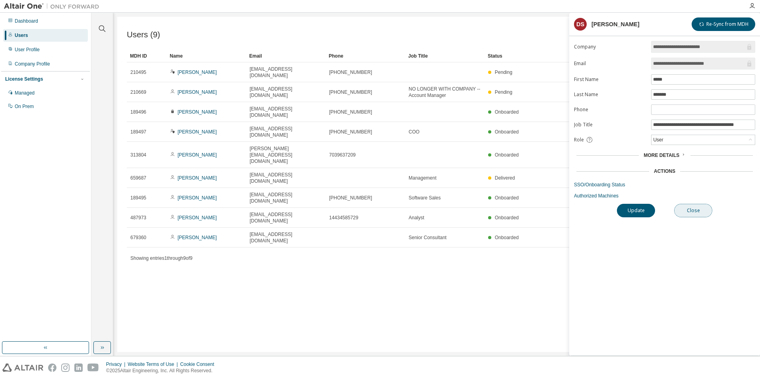
click at [701, 208] on button "Close" at bounding box center [693, 211] width 38 height 14
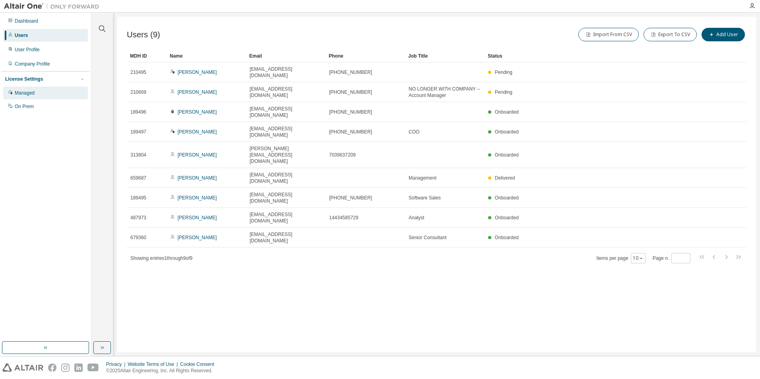
click at [24, 93] on div "Managed" at bounding box center [25, 93] width 20 height 6
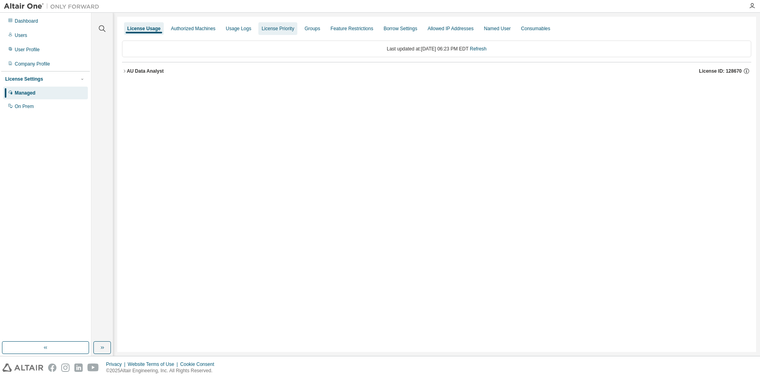
click at [267, 25] on div "License Priority" at bounding box center [278, 28] width 33 height 6
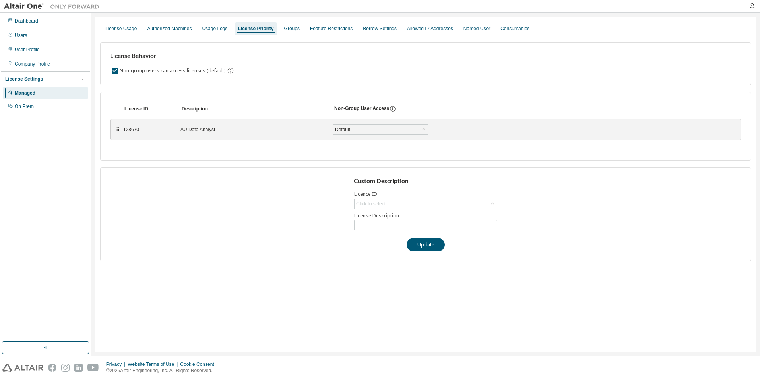
click at [177, 210] on div "Custom Description Licence ID Click to select License Description Update" at bounding box center [425, 214] width 651 height 94
click at [392, 108] on icon at bounding box center [392, 108] width 7 height 7
click at [290, 31] on div "Groups" at bounding box center [292, 28] width 16 height 6
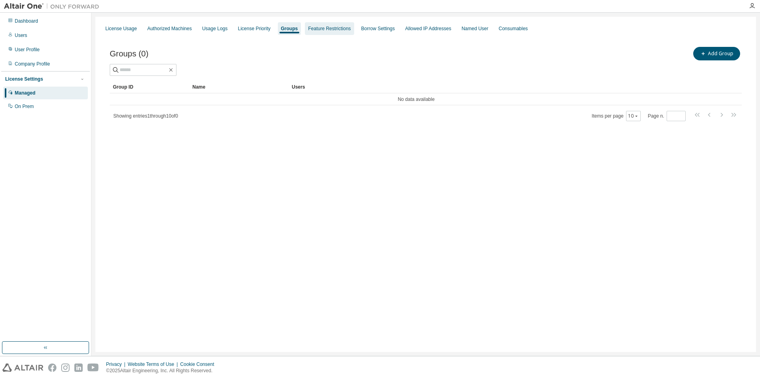
click at [328, 25] on div "Feature Restrictions" at bounding box center [329, 28] width 43 height 6
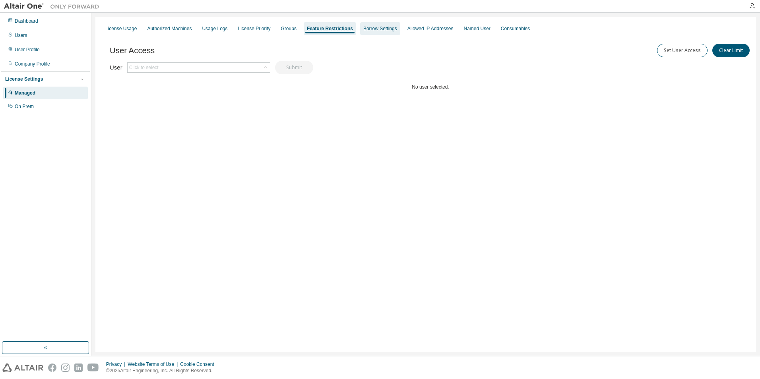
click at [375, 25] on div "Borrow Settings" at bounding box center [380, 28] width 40 height 13
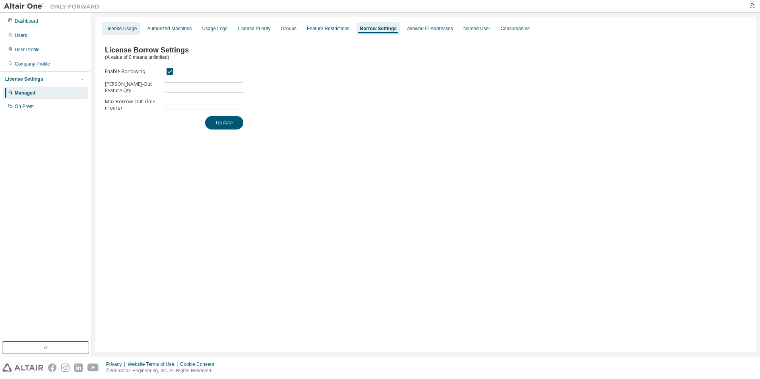
click at [118, 28] on div "License Usage" at bounding box center [120, 28] width 31 height 6
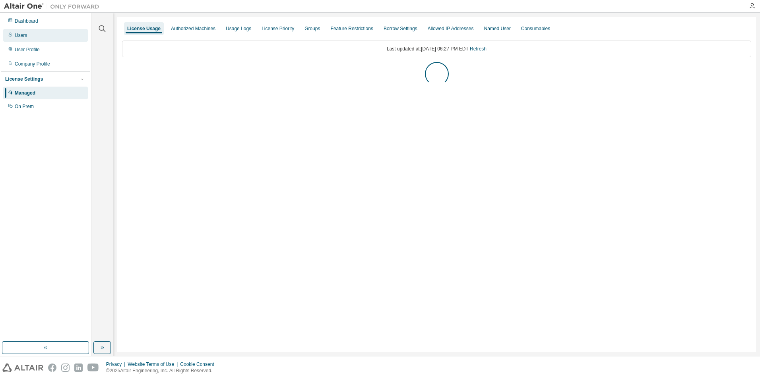
click at [25, 33] on div "Users" at bounding box center [21, 35] width 12 height 6
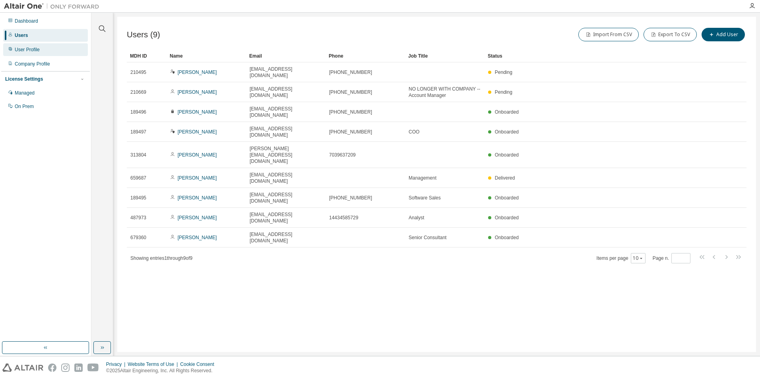
click at [16, 47] on div "User Profile" at bounding box center [27, 50] width 25 height 6
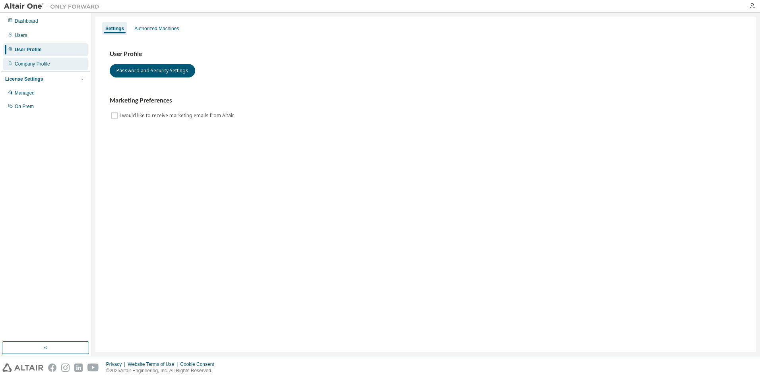
click at [54, 64] on div "Company Profile" at bounding box center [45, 64] width 85 height 13
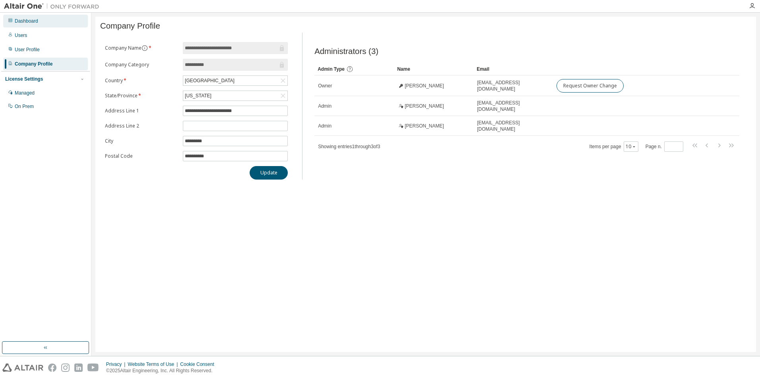
click at [31, 18] on div "Dashboard" at bounding box center [26, 21] width 23 height 6
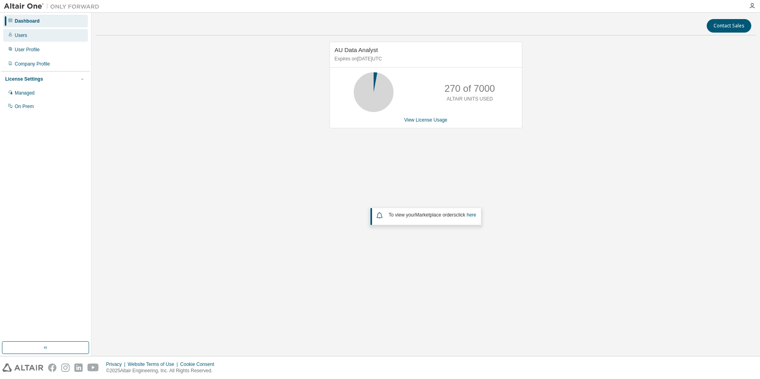
click at [23, 35] on div "Users" at bounding box center [21, 35] width 12 height 6
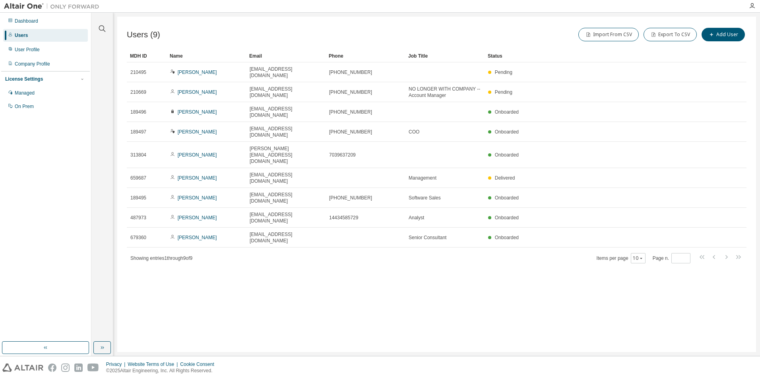
click at [304, 268] on div "Users (9) Import From CSV Export To CSV Add User Clear Load Save Save As Field …" at bounding box center [436, 185] width 639 height 336
click at [755, 4] on icon "button" at bounding box center [752, 6] width 6 height 6
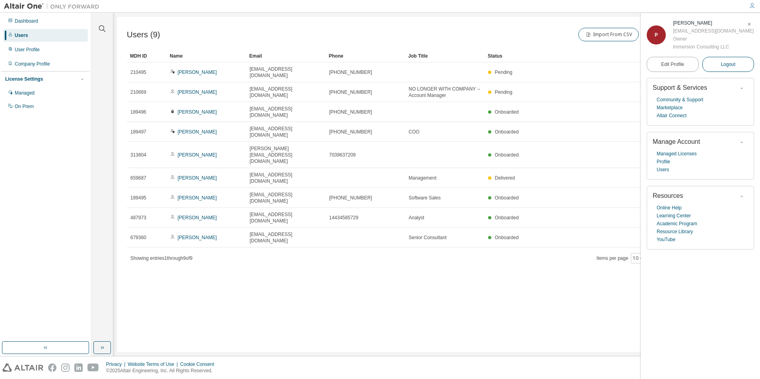
click at [735, 63] on span "Logout" at bounding box center [728, 64] width 15 height 8
